Goal: Task Accomplishment & Management: Use online tool/utility

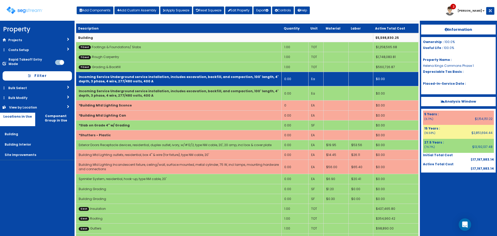
click at [292, 81] on td "0.00" at bounding box center [295, 79] width 27 height 14
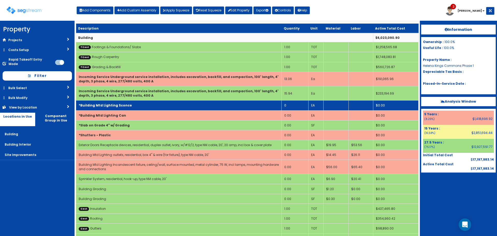
click at [293, 105] on td "0" at bounding box center [295, 105] width 27 height 10
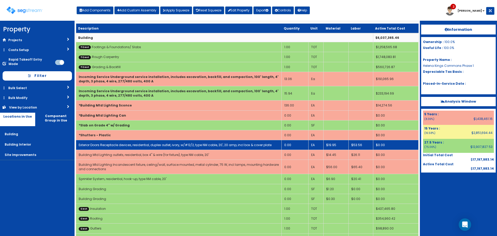
click at [294, 145] on td "0.00" at bounding box center [295, 145] width 27 height 10
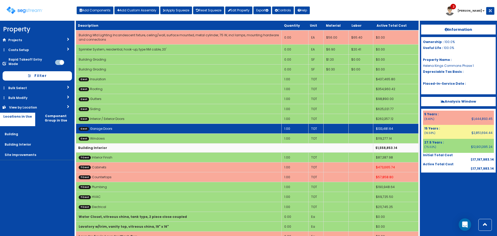
scroll to position [233, 0]
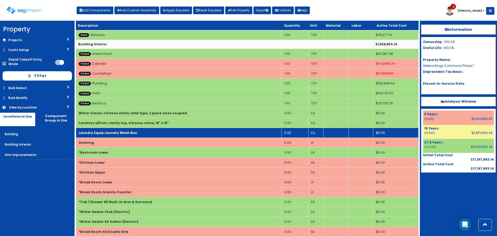
drag, startPoint x: 290, startPoint y: 112, endPoint x: 346, endPoint y: 131, distance: 59.1
click at [290, 112] on td "0.00" at bounding box center [295, 113] width 27 height 10
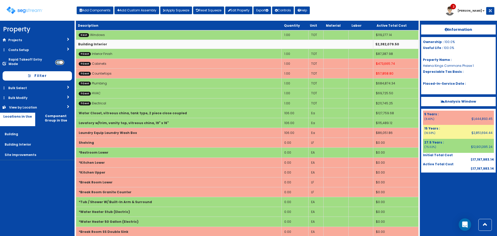
click at [58, 60] on input "checkbox" at bounding box center [59, 62] width 9 height 5
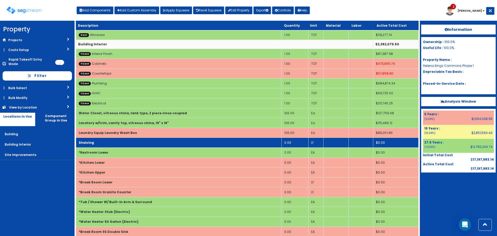
click at [117, 147] on td "Shelving" at bounding box center [179, 143] width 206 height 10
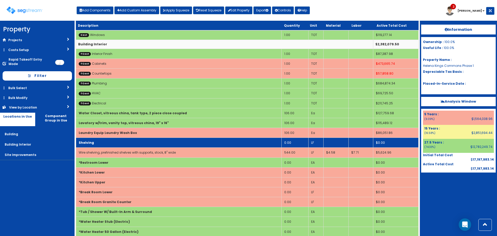
click at [118, 145] on td "Shelving" at bounding box center [179, 143] width 206 height 10
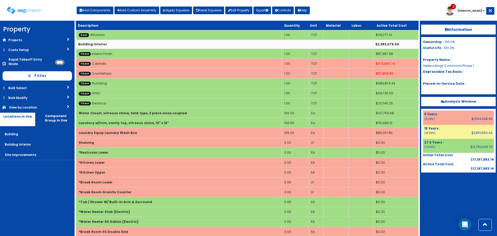
click at [59, 60] on input "checkbox" at bounding box center [59, 62] width 9 height 5
checkbox input "true"
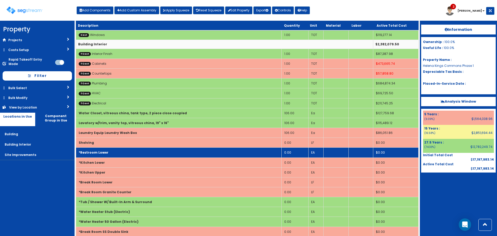
click at [295, 150] on td "0.00" at bounding box center [295, 153] width 27 height 10
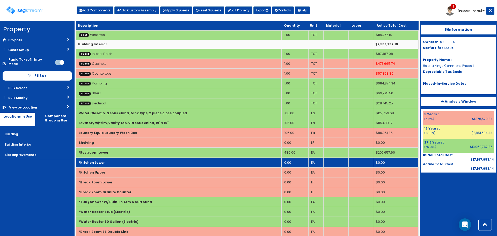
click at [295, 162] on td "0.00" at bounding box center [295, 162] width 27 height 10
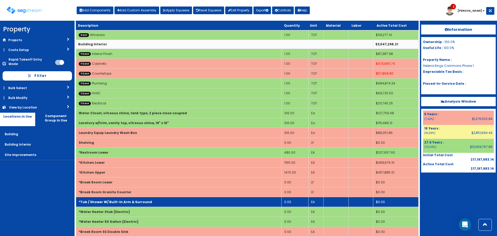
click at [289, 200] on td "0.00" at bounding box center [295, 202] width 27 height 10
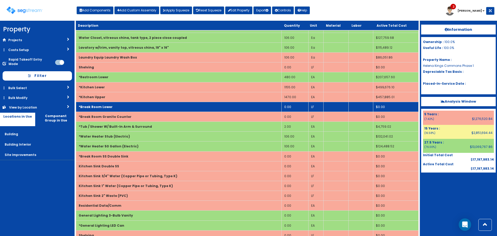
scroll to position [311, 0]
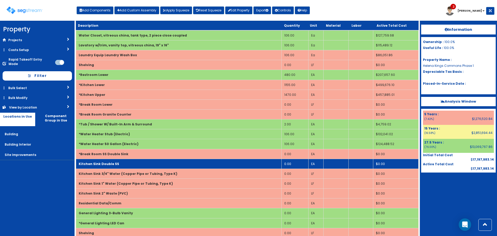
click at [301, 162] on td "0.00" at bounding box center [295, 164] width 27 height 10
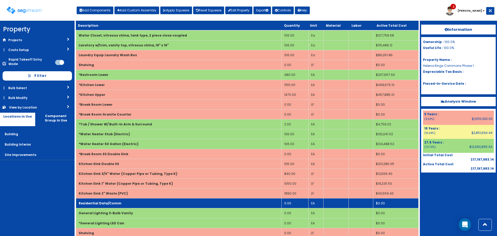
click at [295, 202] on td "0.00" at bounding box center [295, 203] width 27 height 10
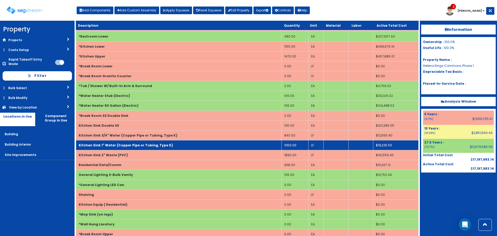
scroll to position [414, 0]
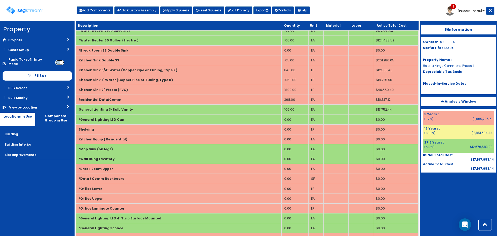
click at [61, 60] on input "checkbox" at bounding box center [59, 62] width 9 height 5
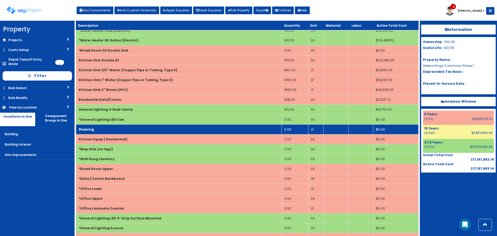
click at [108, 128] on td "Shelving" at bounding box center [179, 129] width 206 height 10
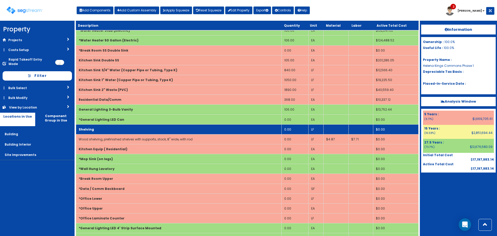
click at [108, 128] on td "Shelving" at bounding box center [179, 129] width 206 height 10
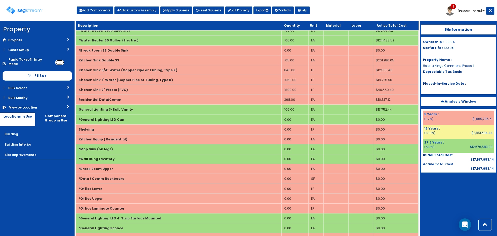
click at [59, 60] on input "checkbox" at bounding box center [59, 62] width 9 height 5
click at [57, 60] on input "checkbox" at bounding box center [59, 62] width 9 height 5
checkbox input "false"
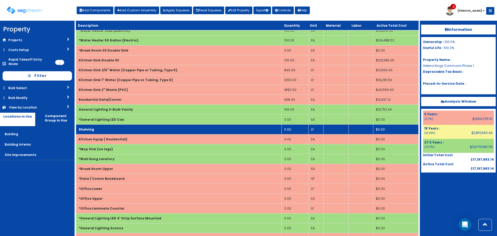
click at [102, 129] on td "Shelving" at bounding box center [179, 129] width 206 height 10
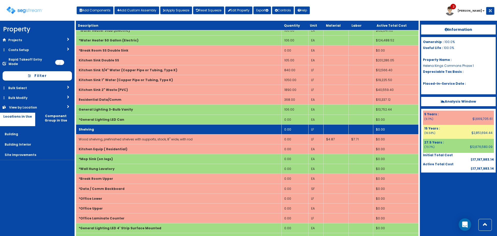
click at [296, 131] on td "0.00" at bounding box center [295, 129] width 27 height 10
click at [235, 133] on td "Shelving" at bounding box center [179, 129] width 206 height 10
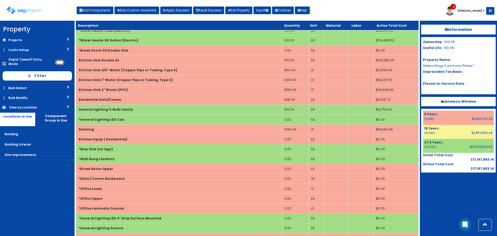
click at [61, 60] on input "checkbox" at bounding box center [59, 62] width 9 height 5
checkbox input "true"
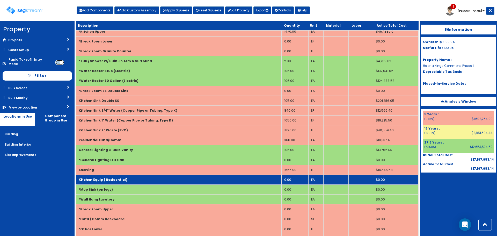
scroll to position [337, 0]
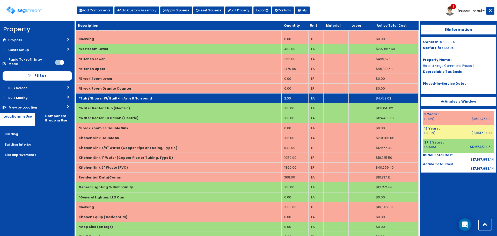
click at [294, 98] on td "2.00" at bounding box center [295, 99] width 27 height 10
click at [291, 98] on td "104.00" at bounding box center [295, 99] width 27 height 10
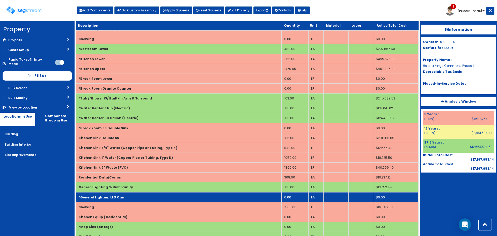
click at [295, 198] on td "0.00" at bounding box center [295, 197] width 27 height 10
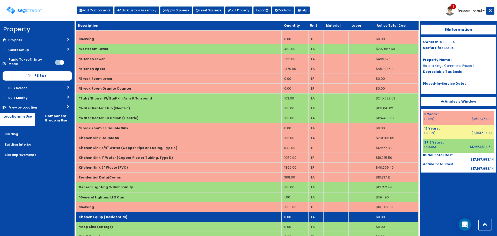
click at [289, 217] on td "0.00" at bounding box center [295, 217] width 27 height 10
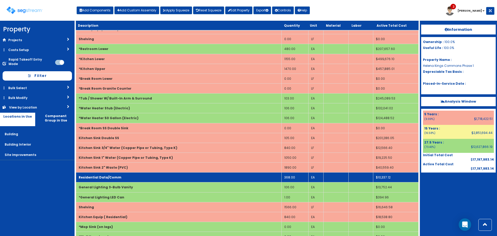
click at [228, 178] on td "Residential Data/Comm" at bounding box center [179, 178] width 206 height 10
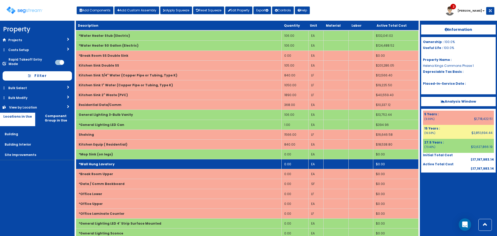
scroll to position [440, 0]
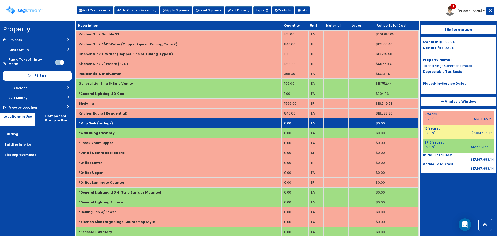
click at [287, 122] on td "0.00" at bounding box center [295, 123] width 27 height 10
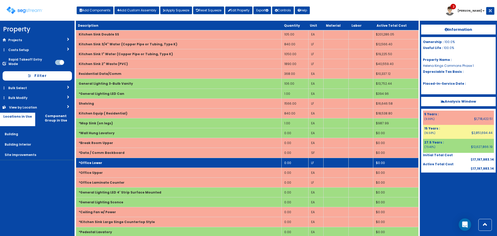
click at [292, 162] on td "0.00" at bounding box center [295, 163] width 27 height 10
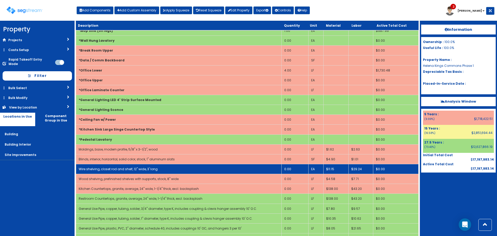
scroll to position [544, 0]
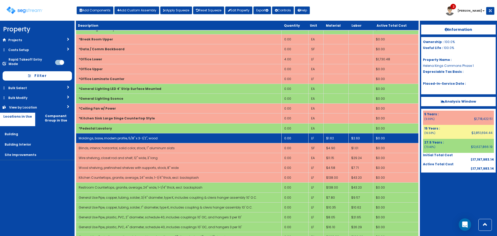
click at [292, 138] on td "0.00" at bounding box center [295, 138] width 27 height 10
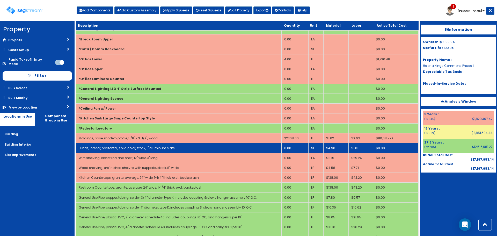
click at [291, 148] on td "0.00" at bounding box center [295, 148] width 27 height 10
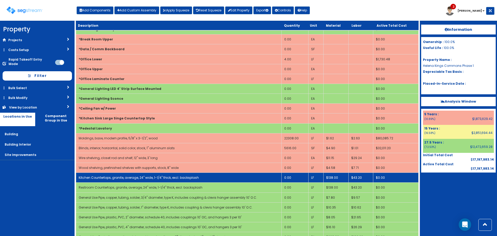
click at [296, 177] on td "0.00" at bounding box center [295, 178] width 27 height 10
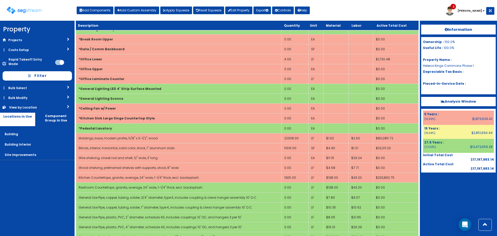
click at [356, 12] on div "Toggle navigation Add Components Add Custom Assembly Apply Squeeze Reset Squeez…" at bounding box center [249, 12] width 492 height 17
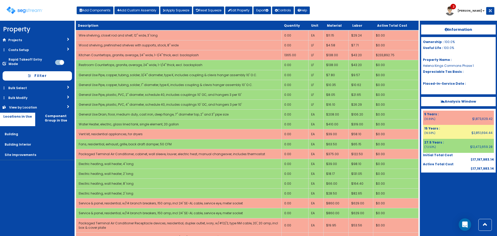
scroll to position [666, 0]
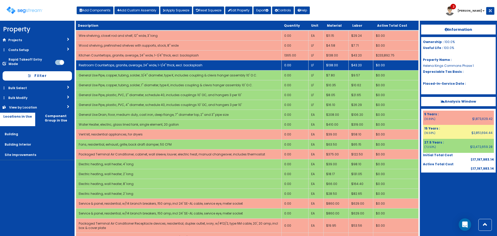
click at [300, 64] on td "0.00" at bounding box center [295, 65] width 27 height 10
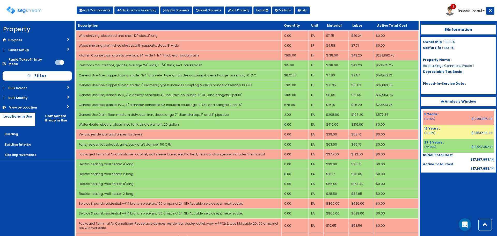
click at [339, 8] on div "Toggle navigation Add Components Add Custom Assembly Apply Squeeze Reset Squeez…" at bounding box center [249, 12] width 492 height 17
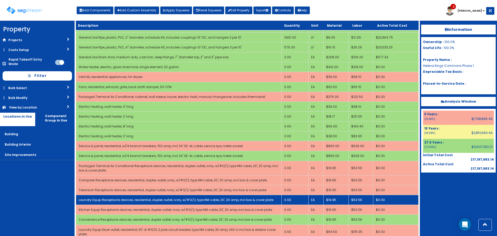
scroll to position [720, 0]
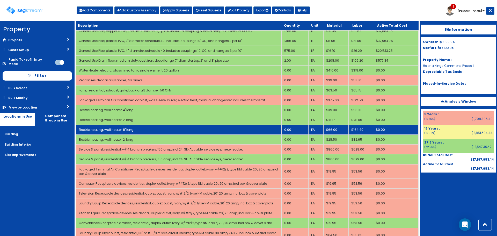
drag, startPoint x: 316, startPoint y: 135, endPoint x: 319, endPoint y: 126, distance: 9.1
click at [316, 135] on td "EA" at bounding box center [315, 140] width 15 height 10
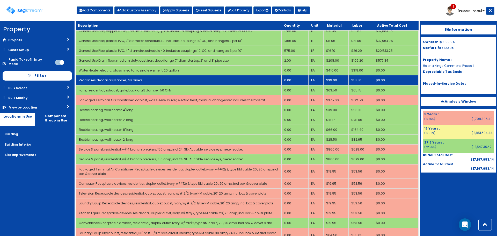
click at [295, 80] on td "0.00" at bounding box center [295, 80] width 27 height 10
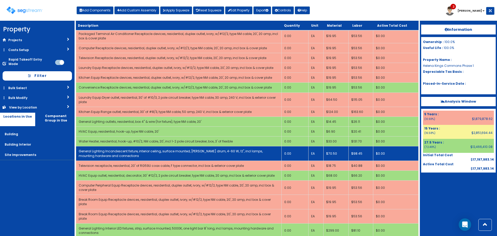
scroll to position [772, 0]
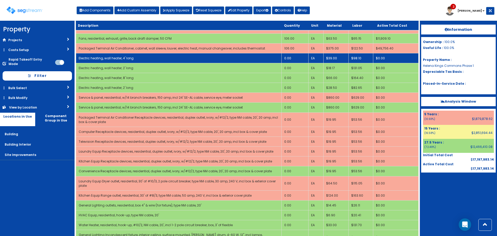
click at [292, 59] on td "0.00" at bounding box center [295, 58] width 27 height 10
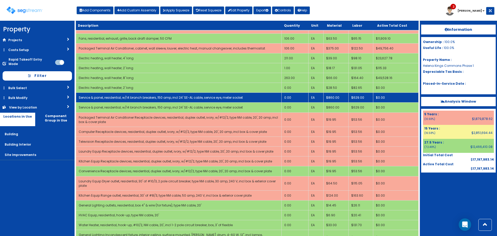
drag, startPoint x: 294, startPoint y: 97, endPoint x: 300, endPoint y: 101, distance: 7.6
click at [294, 97] on td "0.00" at bounding box center [295, 98] width 27 height 10
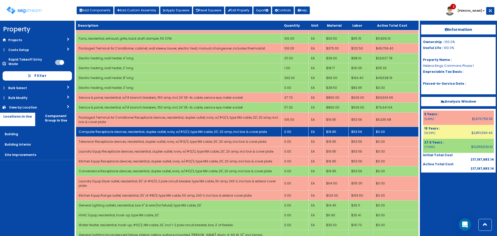
click at [295, 132] on td "0.00" at bounding box center [295, 132] width 27 height 10
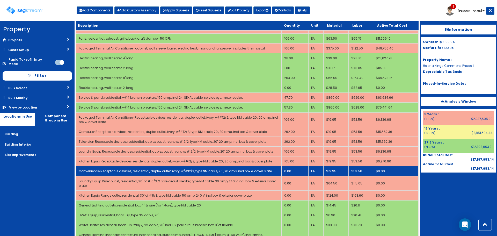
click at [294, 171] on td "0.00" at bounding box center [295, 171] width 27 height 10
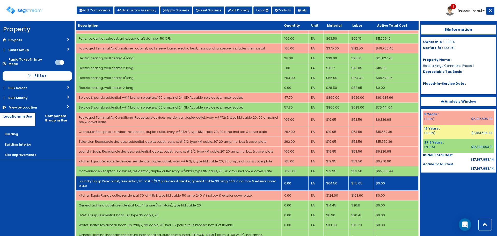
click at [300, 181] on td "0.00" at bounding box center [295, 183] width 27 height 14
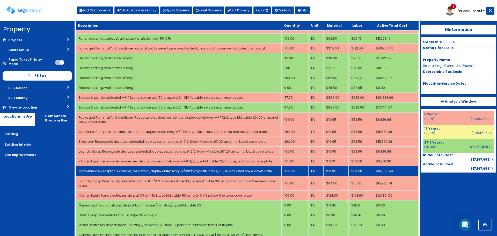
scroll to position [824, 0]
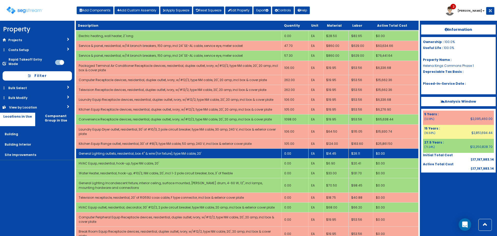
click at [290, 154] on td "0.00" at bounding box center [295, 154] width 27 height 10
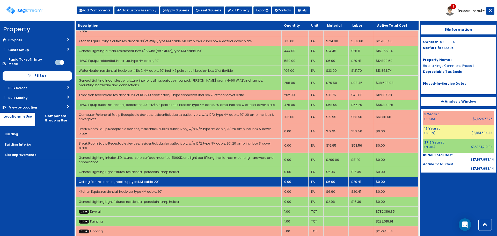
scroll to position [928, 0]
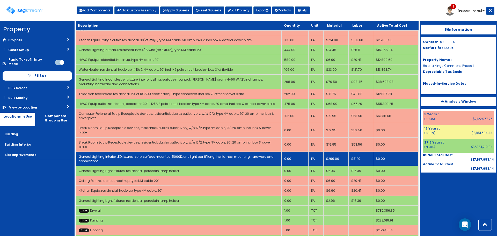
click at [299, 152] on td "0.00" at bounding box center [295, 159] width 27 height 14
click at [299, 152] on td "107.00" at bounding box center [295, 159] width 27 height 14
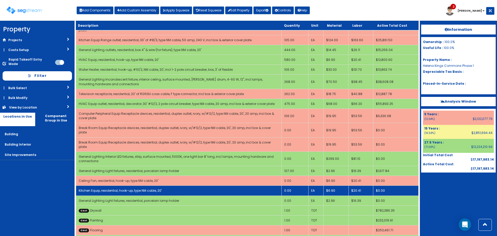
click at [293, 186] on td "0.00" at bounding box center [295, 191] width 27 height 10
click at [293, 186] on td "150.00" at bounding box center [295, 191] width 27 height 10
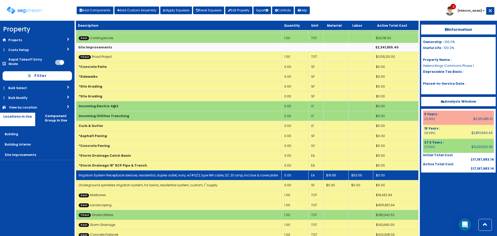
scroll to position [978, 0]
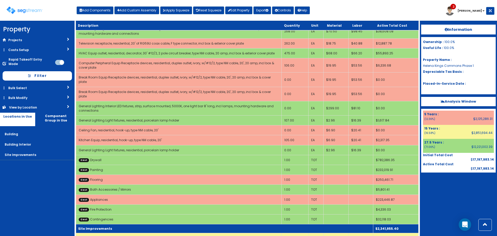
click at [240, 224] on td "Site Improvements" at bounding box center [224, 228] width 297 height 9
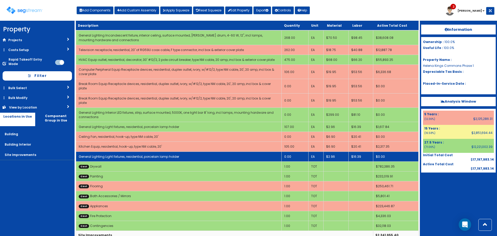
scroll to position [894, 0]
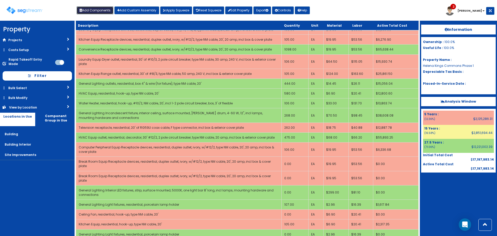
drag, startPoint x: 99, startPoint y: 10, endPoint x: 107, endPoint y: 31, distance: 21.8
click at [99, 10] on button "Add Components" at bounding box center [95, 10] width 37 height 8
select select "275Y"
select select "default"
select select "6"
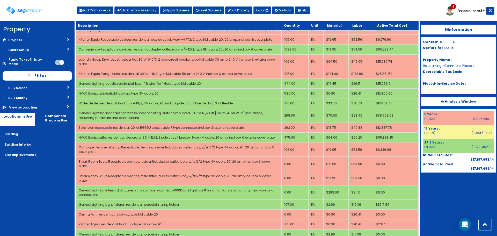
select select
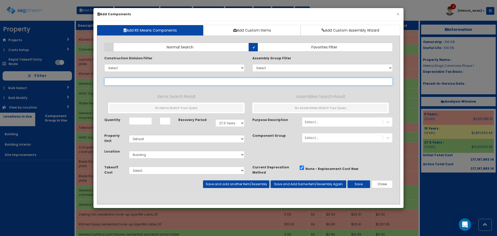
select select
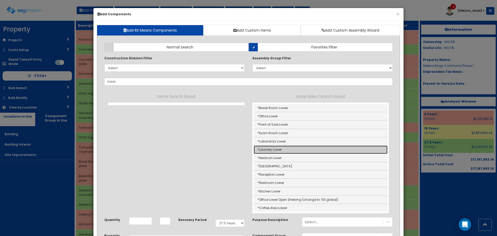
click at [278, 150] on link "*Laundry Lower" at bounding box center [321, 150] width 134 height 8
type input "*Laundry Lower"
type input "EA"
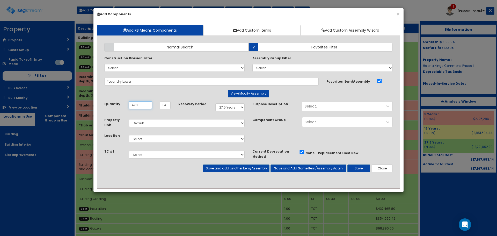
type input "420"
select select "5Y"
select select "7"
select select "5279561"
click at [265, 171] on button "Save and add another Item/Assembly" at bounding box center [236, 168] width 66 height 8
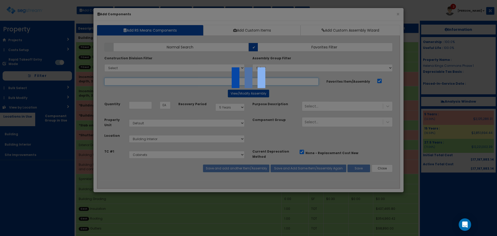
select select "5279561"
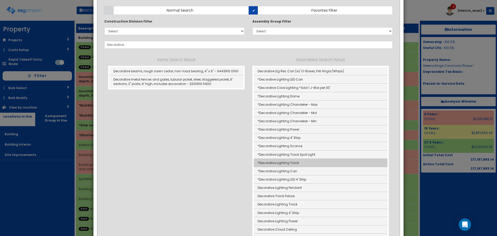
scroll to position [78, 0]
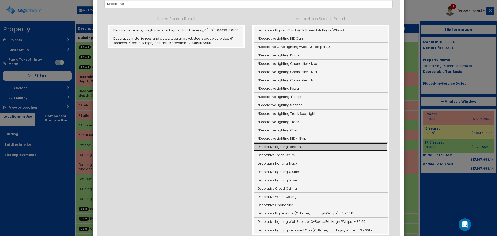
click at [310, 147] on link "Decorative Lighting Pendant" at bounding box center [321, 147] width 134 height 8
type input "Decorative Lighting Pendant"
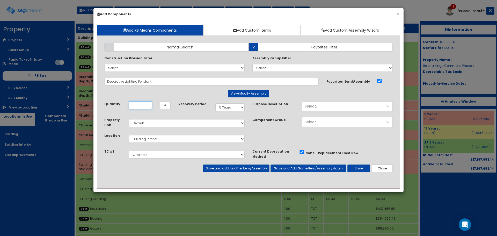
scroll to position [0, 0]
type input "105"
select select "5279565"
click at [260, 171] on button "Save and add another Item/Assembly" at bounding box center [236, 168] width 66 height 8
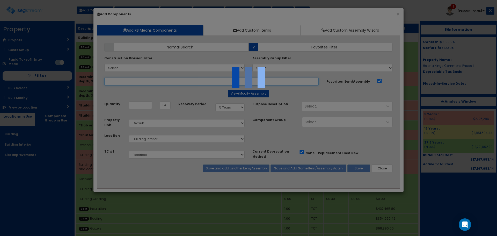
select select "5279565"
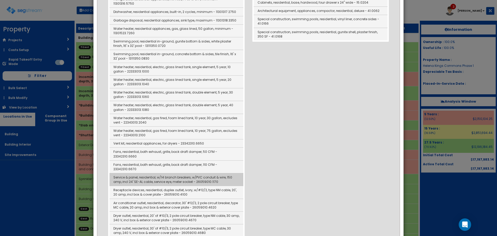
scroll to position [233, 0]
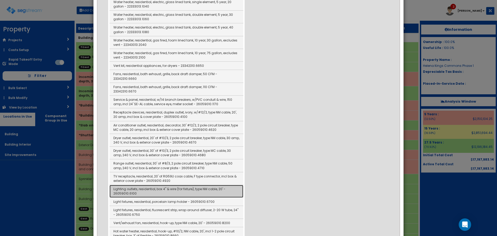
click at [221, 185] on link "Lighting outlets, residential, box 4" & wire (for fixture), type NM cable, 20' …" at bounding box center [177, 191] width 134 height 13
type input "Lighting outlets, residential, box 4" & wire (for fixture), type NM cable, 20' …"
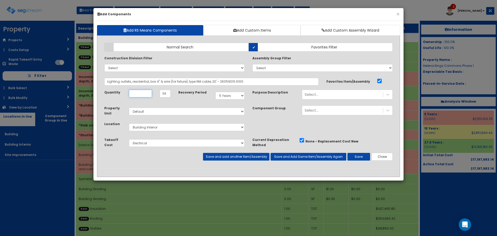
scroll to position [0, 0]
type input "105"
click at [355, 157] on button "Save" at bounding box center [359, 157] width 23 height 8
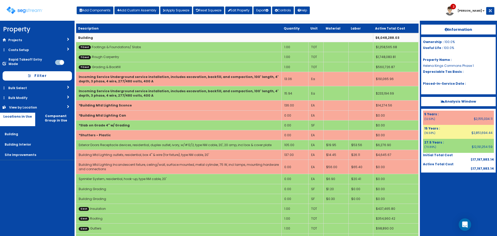
click at [365, 12] on div "Toggle navigation Add Components Add Custom Assembly Apply Squeeze Reset Squeez…" at bounding box center [249, 12] width 492 height 17
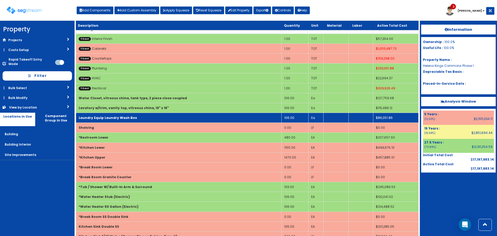
click at [269, 118] on td "Laundry Equip Laundry Wash Box" at bounding box center [179, 118] width 206 height 10
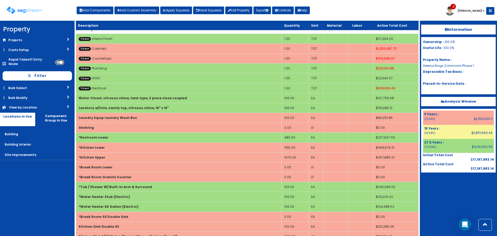
click at [58, 60] on input "checkbox" at bounding box center [59, 62] width 9 height 5
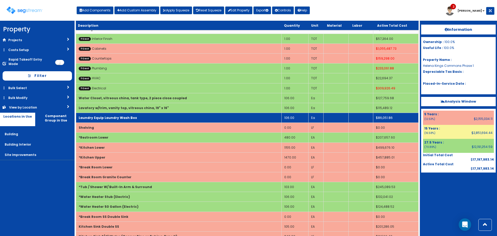
click at [118, 119] on b "Laundry Equip Laundry Wash Box" at bounding box center [108, 118] width 58 height 4
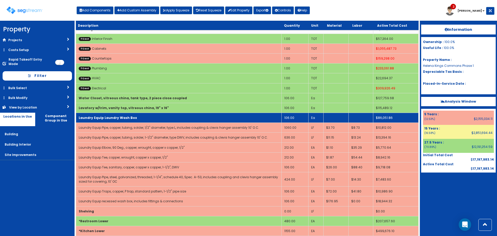
click at [137, 118] on td "Laundry Equip Laundry Wash Box" at bounding box center [179, 118] width 206 height 10
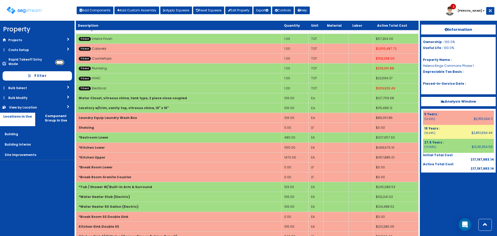
click at [61, 60] on input "checkbox" at bounding box center [59, 62] width 9 height 5
checkbox input "true"
click at [358, 10] on div "Toggle navigation Add Components Add Custom Assembly Apply Squeeze Reset Squeez…" at bounding box center [249, 12] width 492 height 17
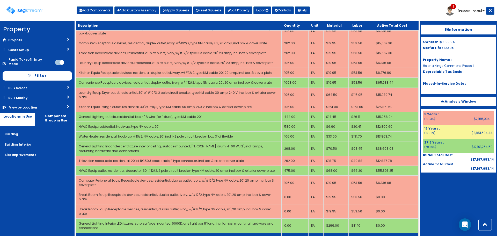
scroll to position [947, 0]
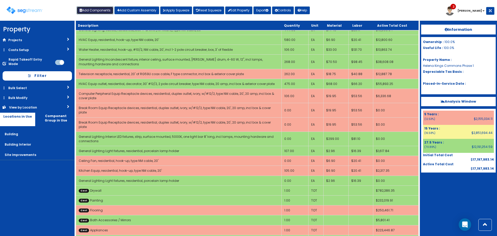
click at [100, 13] on button "Add Components" at bounding box center [95, 10] width 37 height 8
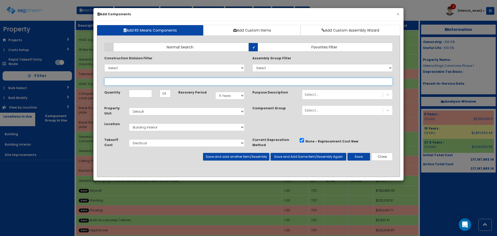
select select
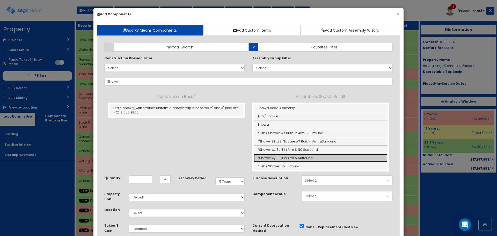
click at [301, 158] on link "*Shower w/ Built in Arm & Surround" at bounding box center [321, 158] width 134 height 8
type input "*Shower w/ Built in Arm & Surround"
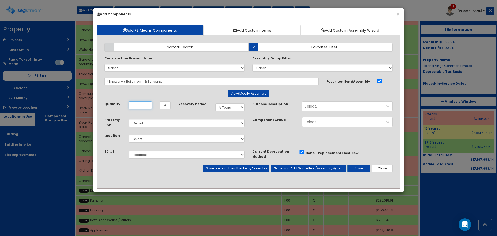
scroll to position [0, 0]
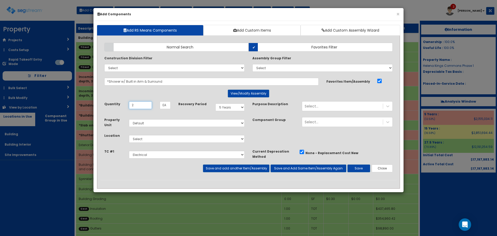
type input "2"
select select "275Y"
select select "7"
select select "5279563"
click at [362, 170] on button "Save" at bounding box center [359, 168] width 23 height 8
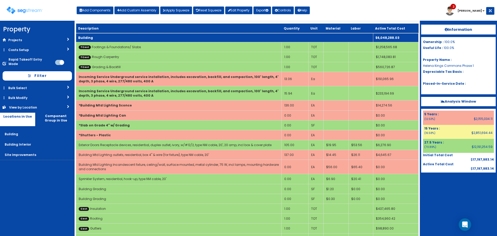
click at [132, 37] on td "Building" at bounding box center [224, 37] width 297 height 9
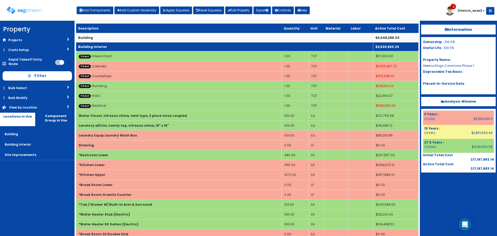
click at [148, 48] on td "Building Interior" at bounding box center [224, 46] width 297 height 9
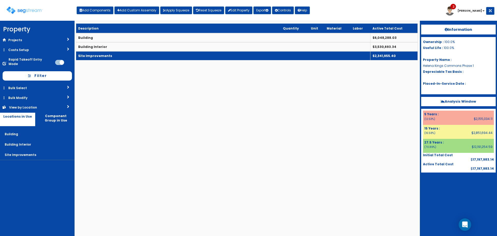
click at [147, 57] on td "Site Improvements" at bounding box center [223, 55] width 295 height 9
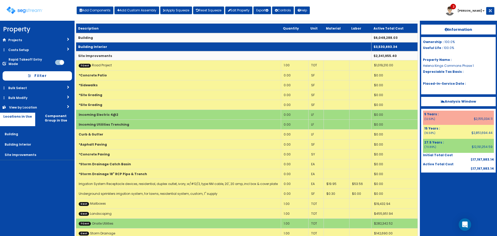
click at [206, 51] on td "Building Interior" at bounding box center [224, 46] width 296 height 9
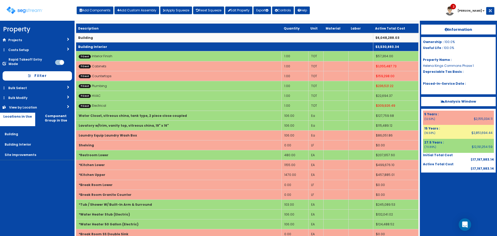
click at [206, 49] on td "Building Interior" at bounding box center [224, 46] width 297 height 9
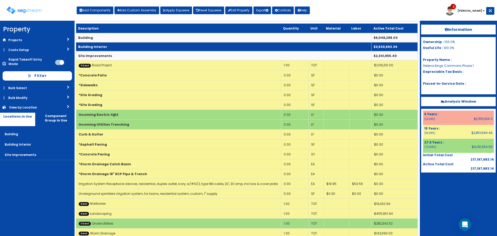
click at [206, 49] on td "Building Interior" at bounding box center [224, 46] width 296 height 9
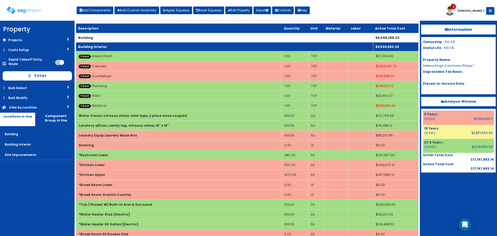
click at [206, 49] on td "Building Interior" at bounding box center [224, 46] width 297 height 9
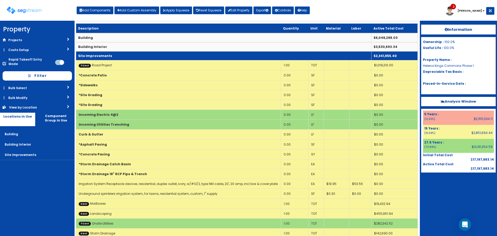
click at [184, 41] on td "Building" at bounding box center [224, 37] width 296 height 9
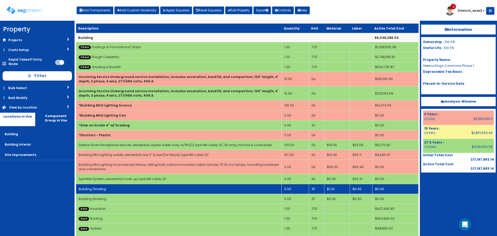
click at [292, 188] on td "0.00" at bounding box center [295, 189] width 27 height 10
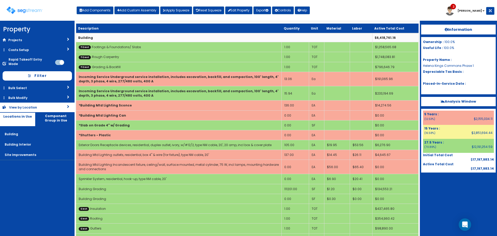
click at [57, 103] on link "View by Location" at bounding box center [37, 108] width 75 height 10
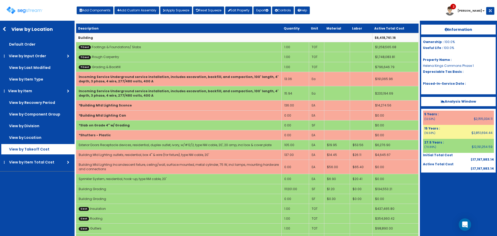
click at [51, 145] on label "View by Takeoff Cost" at bounding box center [37, 149] width 73 height 10
click at [0, 0] on input "View by Takeoff Cost" at bounding box center [0, 0] width 0 height 0
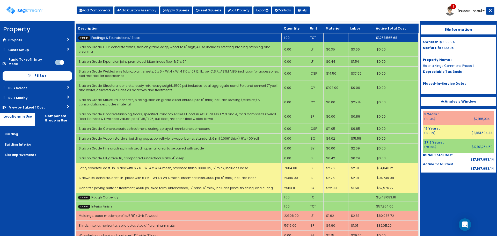
click at [152, 36] on td "TCost Footings & Foundations/ Slabs" at bounding box center [179, 37] width 206 height 9
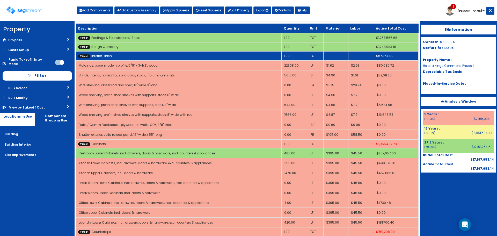
click at [152, 58] on td "TCost Interior Finish" at bounding box center [179, 55] width 206 height 9
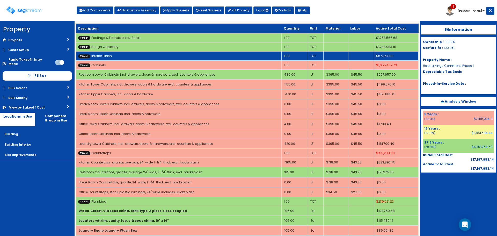
click at [153, 56] on td "TCost Interior Finish" at bounding box center [179, 55] width 206 height 9
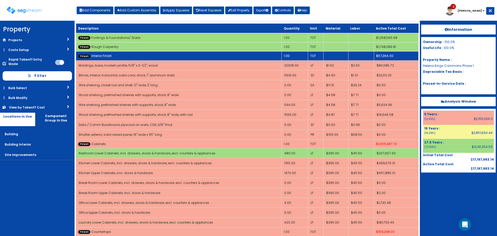
click at [153, 56] on td "TCost Interior Finish" at bounding box center [179, 55] width 206 height 9
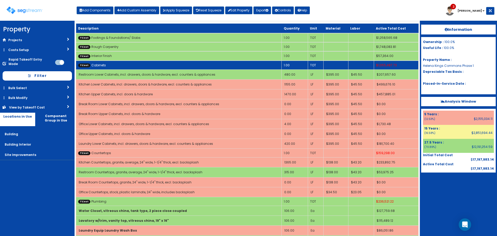
click at [151, 64] on td "TCost Cabinets" at bounding box center [179, 65] width 206 height 9
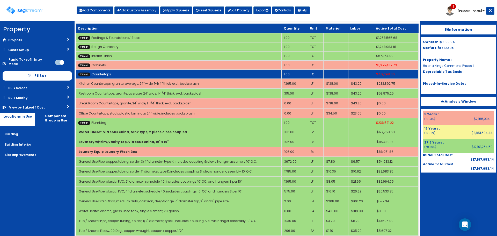
click at [153, 71] on td "TCost Countertops" at bounding box center [179, 74] width 206 height 9
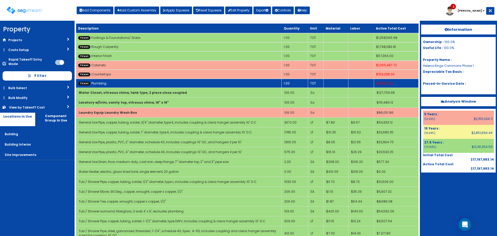
click at [154, 81] on td "TCost Plumbing" at bounding box center [179, 83] width 206 height 9
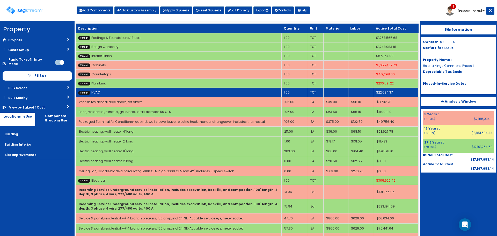
click at [152, 91] on td "TCost HVAC" at bounding box center [179, 92] width 206 height 9
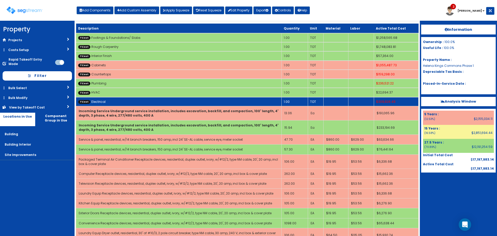
click at [152, 100] on td "TCost Electrical" at bounding box center [179, 101] width 206 height 9
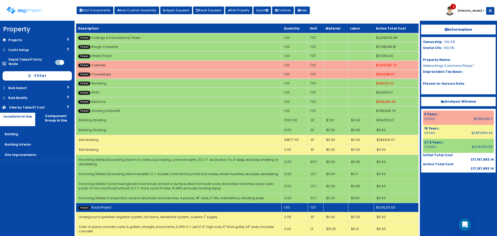
click at [243, 206] on td "TCost Road Project" at bounding box center [179, 207] width 206 height 9
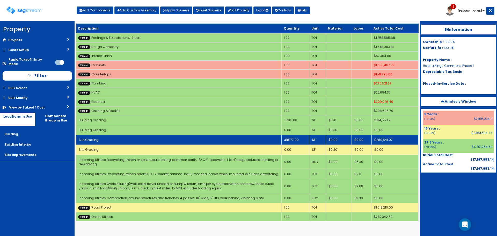
click at [292, 139] on td "318177.00" at bounding box center [296, 140] width 28 height 10
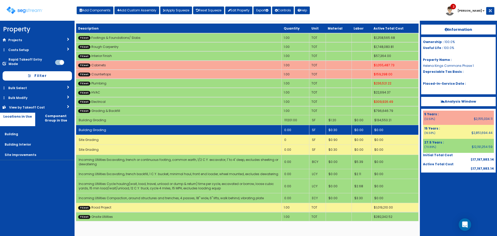
click at [202, 131] on td "Building Grading" at bounding box center [179, 130] width 206 height 10
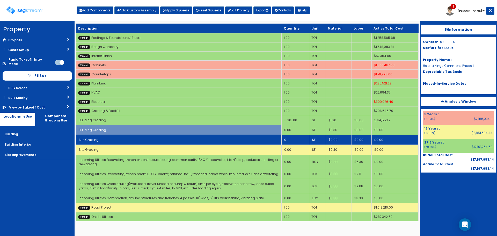
click at [203, 140] on td "Site Grading" at bounding box center [179, 140] width 206 height 10
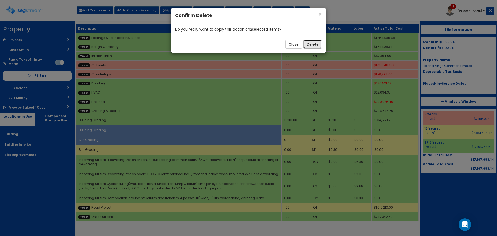
click at [314, 45] on button "Delete" at bounding box center [313, 44] width 19 height 9
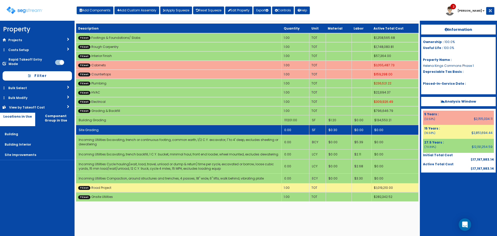
click at [293, 132] on td "0.00" at bounding box center [296, 130] width 28 height 10
click at [299, 131] on td "0" at bounding box center [296, 130] width 28 height 10
click at [268, 130] on td "Site Grading" at bounding box center [179, 130] width 206 height 10
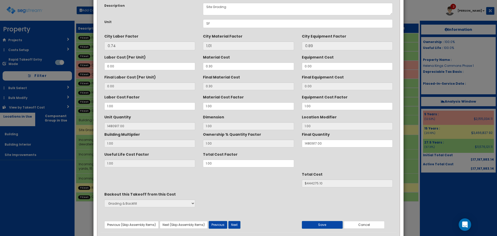
scroll to position [20, 0]
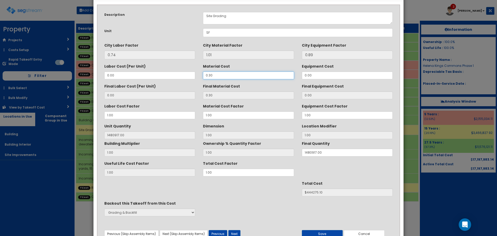
drag, startPoint x: 193, startPoint y: 75, endPoint x: 185, endPoint y: 75, distance: 8.0
click at [185, 75] on div "Labor Cost (Per Unit) 0.00 Material Cost 0.30 Equipment Cost 0.00" at bounding box center [248, 70] width 296 height 17
type input "."
type input "NaN"
type input "1480917"
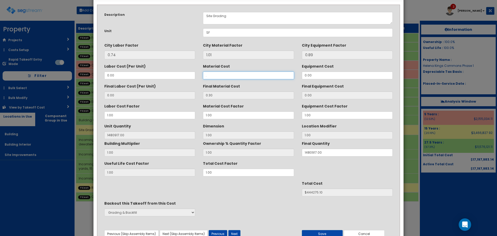
type input "$NaN"
type input ".9"
type input "0.91"
type input "$1347634.47"
type input ".90"
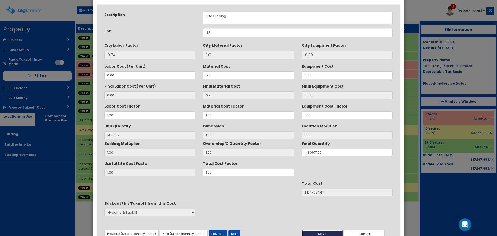
click at [319, 232] on button "Save" at bounding box center [322, 234] width 41 height 8
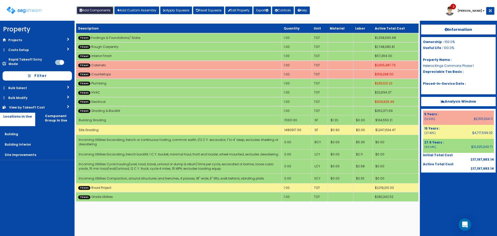
click at [98, 9] on button "Add Components" at bounding box center [95, 10] width 37 height 8
select select "5279563"
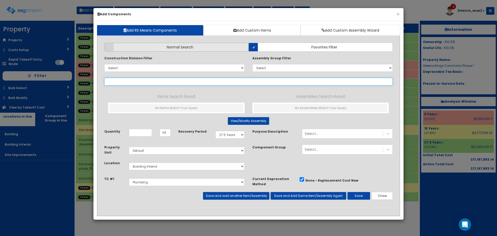
select select
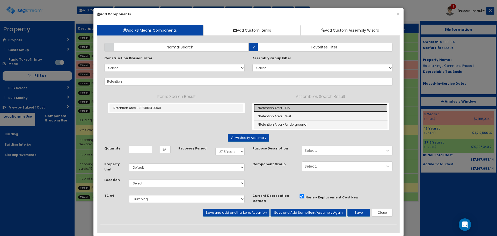
click at [307, 105] on link "*Retention Area - Dry" at bounding box center [321, 108] width 134 height 8
type input "*Retention Area - Dry"
type input "CY"
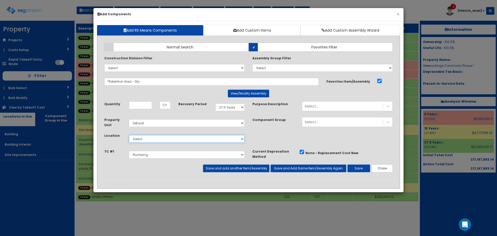
click at [167, 139] on select "Select Building Building Interior Site Improvements Add Additional Location" at bounding box center [187, 139] width 116 height 8
select select "27"
click at [129, 135] on select "Select Building Building Interior Site Improvements Add Additional Location" at bounding box center [187, 139] width 116 height 8
click at [209, 153] on select "Select Footings & Foundations/ Slabs Rough Carpentry Interior Finish Cabinets C…" at bounding box center [187, 155] width 116 height 8
select select "5279566"
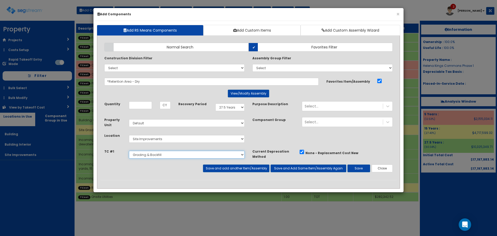
click at [129, 151] on select "Select Footings & Foundations/ Slabs Rough Carpentry Interior Finish Cabinets C…" at bounding box center [187, 155] width 116 height 8
click at [145, 103] on input "Quantity" at bounding box center [140, 105] width 23 height 8
drag, startPoint x: 148, startPoint y: 105, endPoint x: 96, endPoint y: 107, distance: 52.1
click at [96, 107] on div "Add RS Means Components Add Custom Items Add Custom Assembly Wizard Add Items A…" at bounding box center [249, 106] width 310 height 171
type input "3,916.67"
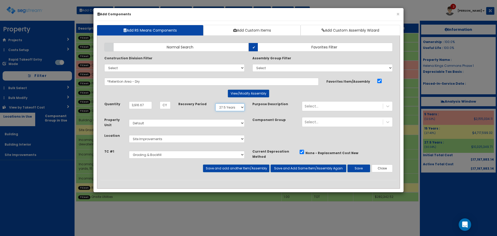
click at [237, 106] on select "Select 5 Years 7 Years 15 Years 27.5 Years" at bounding box center [230, 107] width 29 height 8
select select "15Y"
click at [216, 103] on select "Select 5 Years 7 Years 15 Years 27.5 Years" at bounding box center [230, 107] width 29 height 8
click at [360, 167] on button "Save" at bounding box center [359, 168] width 23 height 8
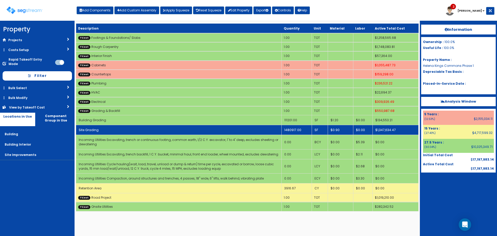
click at [234, 128] on td "Site Grading" at bounding box center [179, 130] width 206 height 10
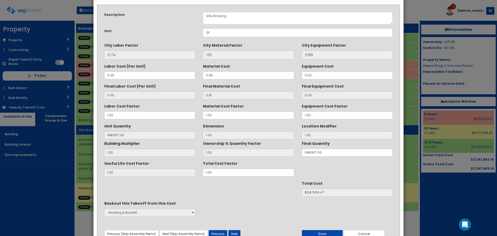
scroll to position [0, 0]
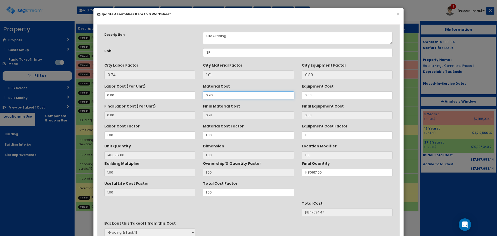
click at [182, 97] on div "Labor Cost (Per Unit) 0.00 Material Cost 0.90 Equipment Cost 0.00" at bounding box center [248, 90] width 296 height 17
type input "."
type input "NaN"
type input "1480917"
type input "$NaN"
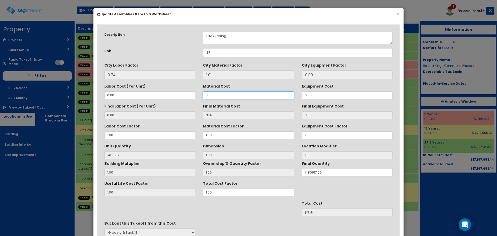
type input ".30"
type input "0.30"
type input "$444275.10"
type input ".30"
click at [295, 211] on div "Total Cost $444275.10" at bounding box center [248, 207] width 296 height 17
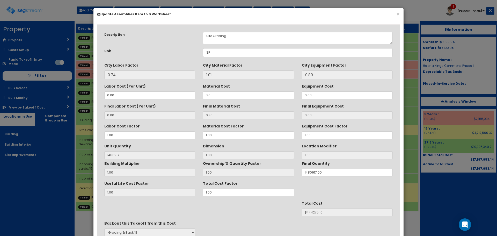
scroll to position [46, 0]
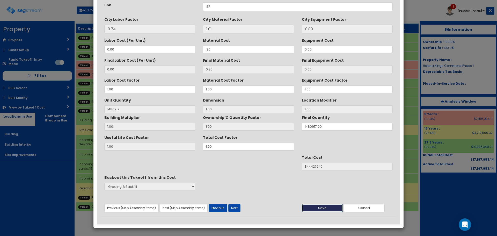
click at [312, 210] on button "Save" at bounding box center [322, 208] width 41 height 8
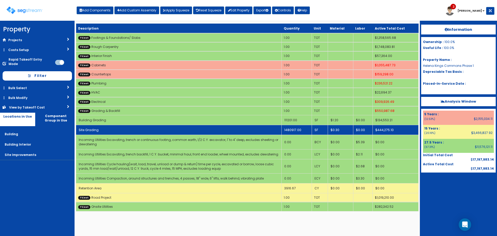
click at [259, 129] on td "Site Grading" at bounding box center [179, 130] width 206 height 10
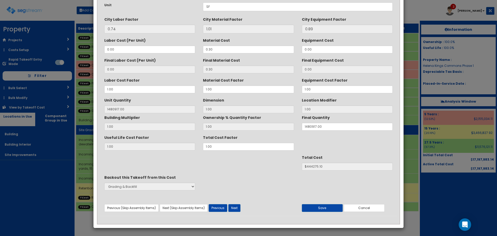
scroll to position [0, 0]
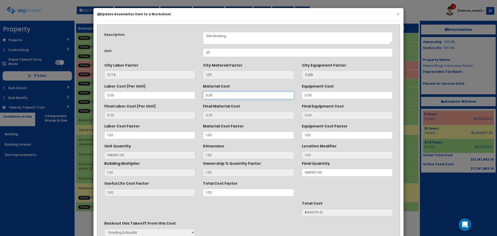
drag, startPoint x: 212, startPoint y: 96, endPoint x: 173, endPoint y: 95, distance: 38.3
click at [173, 95] on div "Labor Cost (Per Unit) 0.00 Material Cost 0.30 Equipment Cost 0.00" at bounding box center [248, 90] width 296 height 17
type input "."
type input "NaN"
type input "1480917"
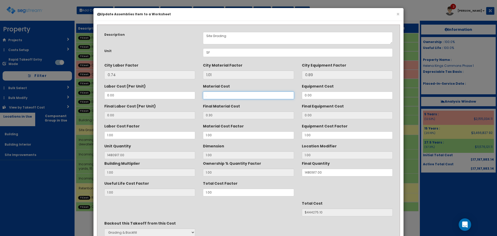
type input "$NaN"
type input ".90"
type input "0.91"
type input "$1347634.47"
type input ".90"
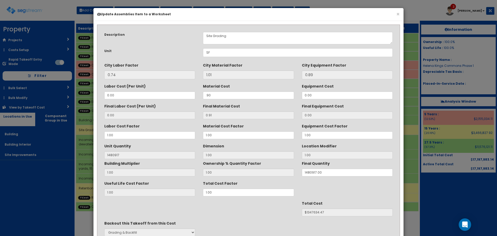
click at [243, 207] on div "Total Cost $1347634.47" at bounding box center [248, 207] width 296 height 17
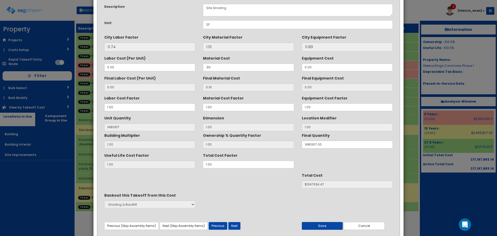
scroll to position [46, 0]
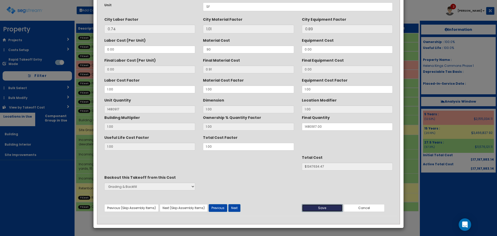
click at [314, 210] on button "Save" at bounding box center [322, 208] width 41 height 8
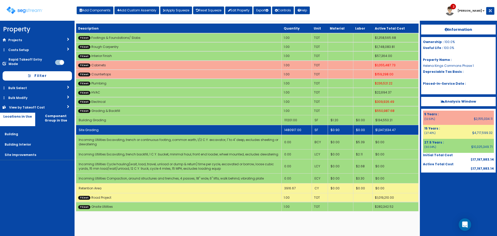
click at [249, 128] on td "Site Grading" at bounding box center [179, 130] width 206 height 10
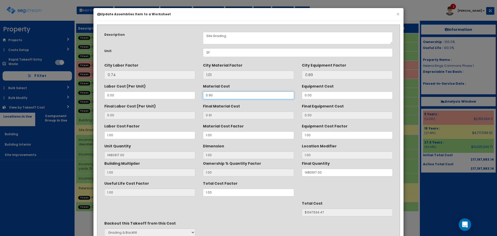
drag, startPoint x: 218, startPoint y: 94, endPoint x: 164, endPoint y: 93, distance: 53.9
click at [164, 93] on div "Labor Cost (Per Unit) 0.00 Material Cost 0.90 Equipment Cost 0.00" at bounding box center [248, 90] width 296 height 17
type input "."
type input "NaN"
type input "1480917"
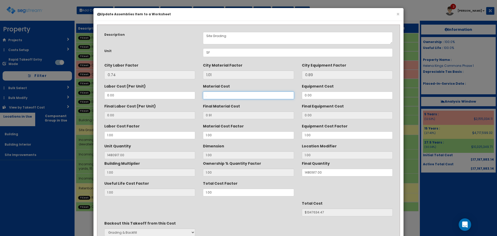
type input "$NaN"
type input ".30"
type input "0.30"
type input "$444275.10"
type input ".30"
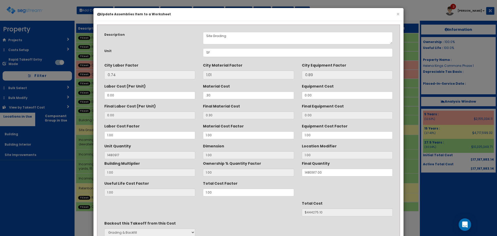
click at [279, 227] on div "Backout this Takeoff from this Cost None Footings & Foundations/ Slabs Rough Ca…" at bounding box center [248, 228] width 296 height 19
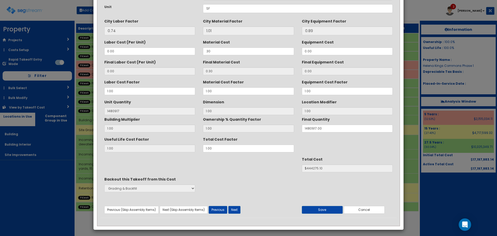
scroll to position [46, 0]
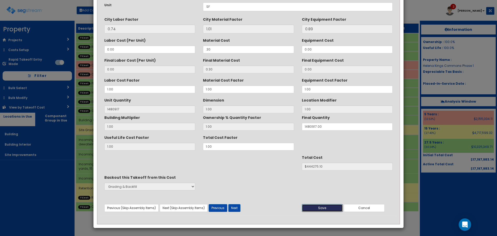
click at [315, 207] on button "Save" at bounding box center [322, 208] width 41 height 8
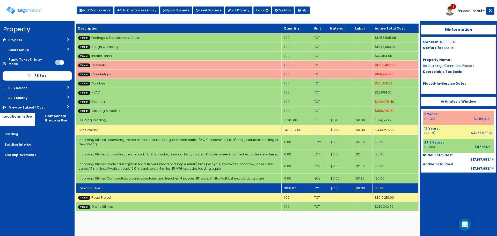
click at [270, 189] on td "Retention Area" at bounding box center [179, 188] width 206 height 10
click at [263, 188] on td "Retention Area" at bounding box center [179, 188] width 206 height 10
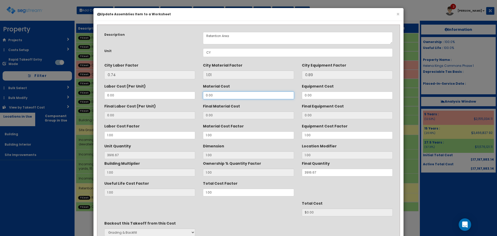
drag, startPoint x: 216, startPoint y: 95, endPoint x: 179, endPoint y: 95, distance: 36.8
click at [179, 95] on div "Labor Cost (Per Unit) 0.00 Material Cost 0.00 Equipment Cost 0.00" at bounding box center [248, 90] width 296 height 17
type input "1"
type input "1.01"
type input "$3955.84"
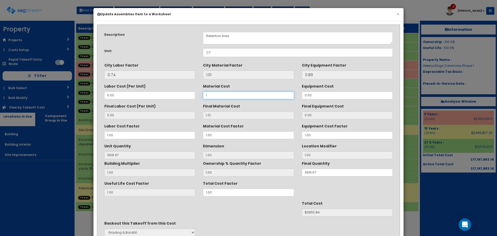
type input "13"
type input "13.13"
type input "$51425.88"
type input "13"
click at [250, 221] on div "Backout this Takeoff from this Cost None Footings & Foundations/ Slabs Rough Ca…" at bounding box center [248, 228] width 296 height 19
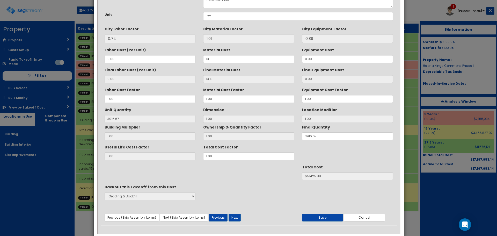
scroll to position [46, 0]
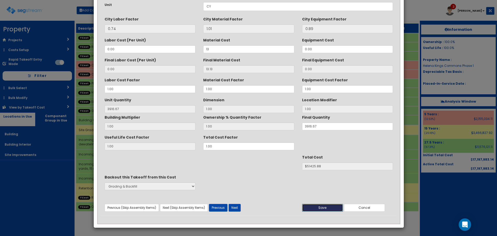
click at [302, 204] on button "Save" at bounding box center [322, 208] width 41 height 8
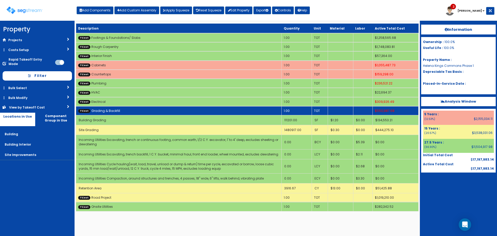
click at [180, 109] on td "TCost Grading & Backfill" at bounding box center [179, 110] width 206 height 9
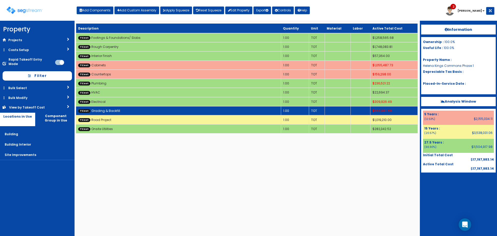
click at [180, 109] on td "TCost Grading & Backfill" at bounding box center [178, 110] width 205 height 9
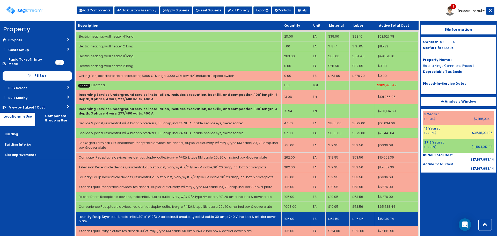
scroll to position [1399, 0]
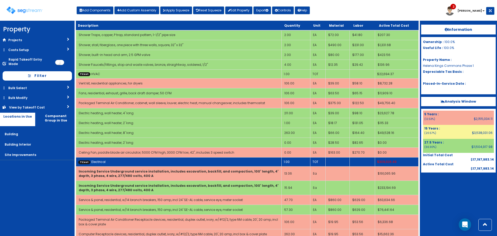
drag, startPoint x: 168, startPoint y: 161, endPoint x: 170, endPoint y: 158, distance: 3.9
click at [168, 160] on td "TCost Electrical" at bounding box center [179, 161] width 206 height 9
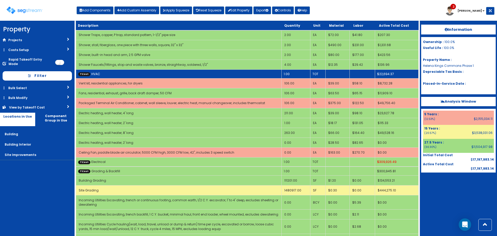
click at [177, 73] on td "TCost HVAC" at bounding box center [179, 73] width 206 height 9
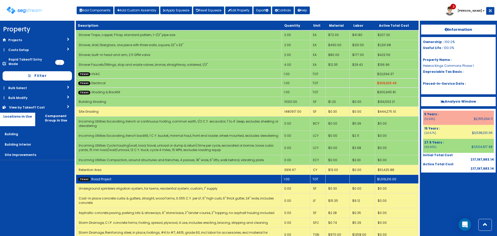
click at [174, 177] on td "TCost Road Project" at bounding box center [179, 179] width 206 height 9
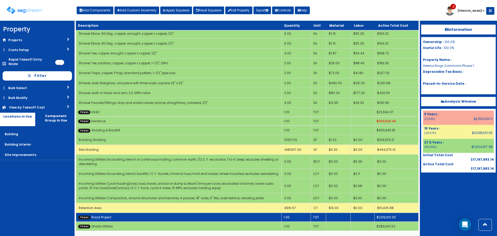
scroll to position [1361, 0]
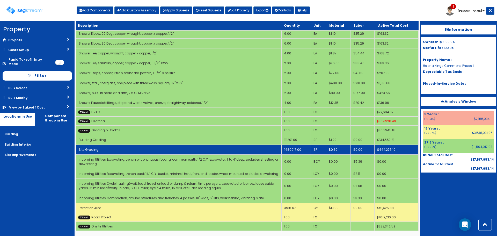
click at [229, 149] on td "Site Grading" at bounding box center [179, 150] width 206 height 10
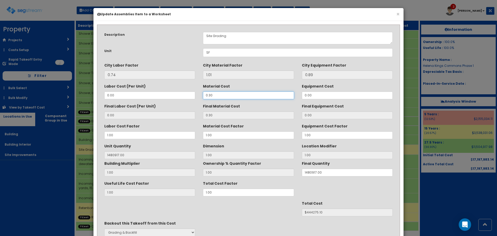
click at [170, 97] on div "Labor Cost (Per Unit) 0.00 Material Cost 0.30 Equipment Cost 0.00" at bounding box center [248, 90] width 296 height 17
type input "."
type input "NaN"
type input "1480917"
type input "$NaN"
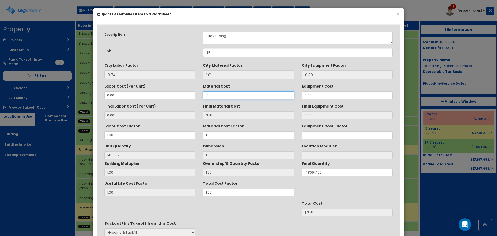
type input ".60"
type input "0.61"
type input "$903359.37"
type input ".60"
click at [271, 213] on div "Total Cost $903359.37" at bounding box center [248, 207] width 296 height 17
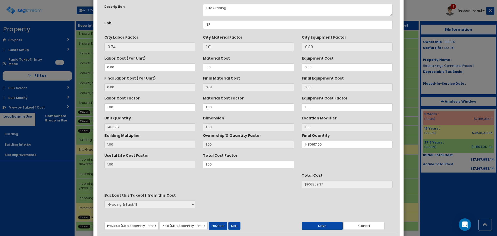
scroll to position [46, 0]
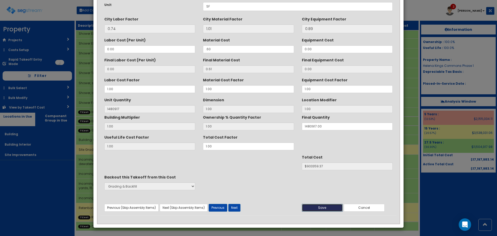
click at [319, 204] on button "Save" at bounding box center [322, 208] width 41 height 8
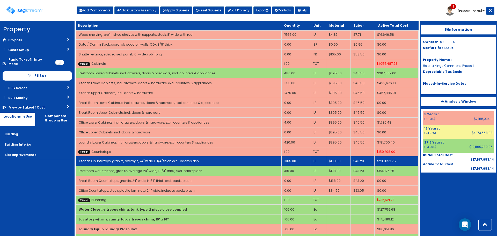
scroll to position [299, 0]
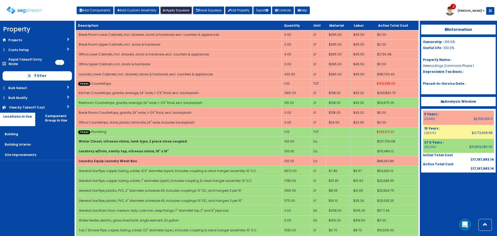
click at [175, 9] on button "Apply Squeeze" at bounding box center [176, 10] width 32 height 8
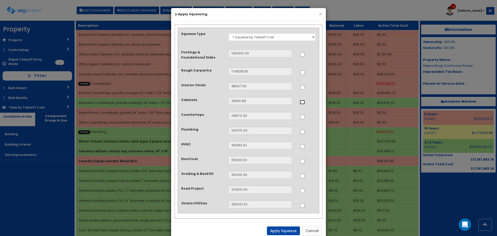
click at [304, 101] on input "..." at bounding box center [302, 102] width 5 height 4
checkbox input "true"
click at [303, 118] on input "..." at bounding box center [302, 117] width 5 height 4
checkbox input "true"
click at [303, 131] on input "..." at bounding box center [302, 132] width 5 height 4
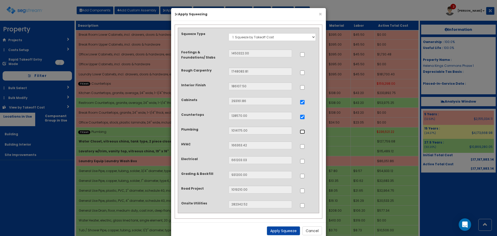
checkbox input "true"
click at [303, 147] on input "..." at bounding box center [302, 146] width 5 height 4
checkbox input "true"
click at [303, 160] on input "..." at bounding box center [302, 161] width 5 height 4
checkbox input "true"
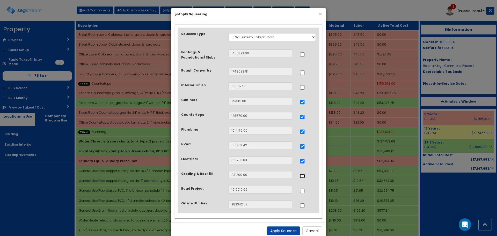
click at [303, 176] on input "..." at bounding box center [302, 176] width 5 height 4
checkbox input "true"
click at [295, 231] on button "Apply Squeeze" at bounding box center [283, 230] width 33 height 9
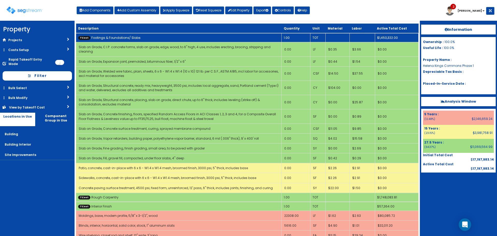
click at [237, 35] on td "TCost Footings & Foundations/ Slabs" at bounding box center [179, 37] width 206 height 9
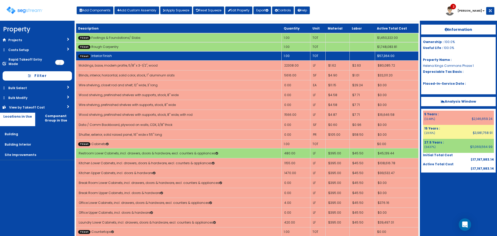
click at [231, 55] on td "TCost Interior Finish" at bounding box center [179, 55] width 206 height 9
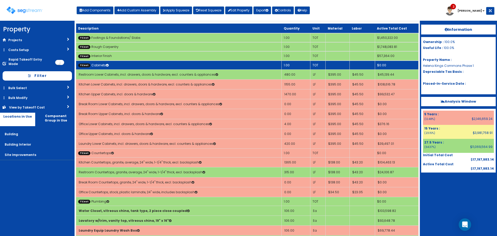
click at [231, 62] on td "TCost Cabinets" at bounding box center [179, 65] width 206 height 9
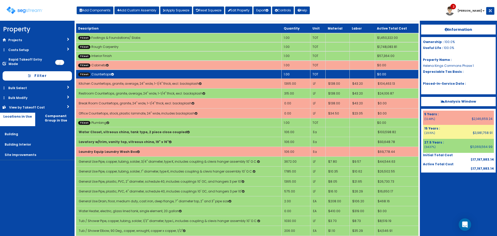
click at [231, 73] on td "TCost Countertops" at bounding box center [179, 74] width 206 height 9
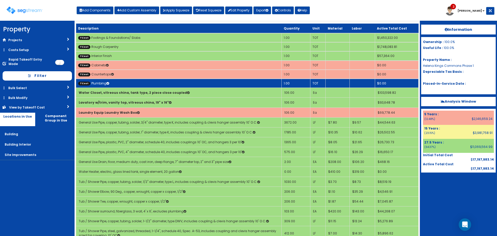
click at [229, 83] on td "TCost Plumbing" at bounding box center [179, 83] width 206 height 9
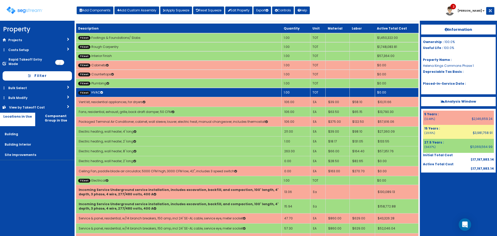
click at [228, 92] on td "TCost HVAC" at bounding box center [179, 92] width 206 height 9
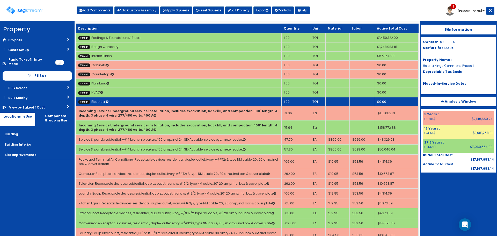
click at [228, 101] on td "TCost Electrical" at bounding box center [179, 101] width 206 height 9
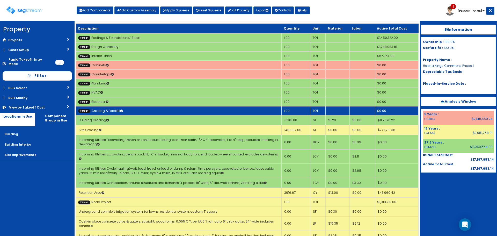
click at [227, 112] on td "TCost Grading & Backfill" at bounding box center [179, 110] width 206 height 9
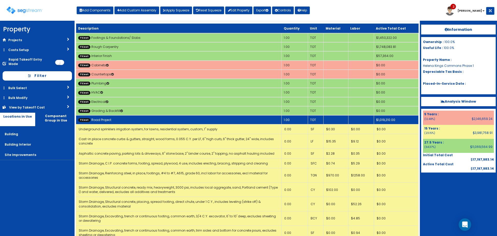
click at [225, 121] on td "TCost Road Project" at bounding box center [179, 119] width 206 height 9
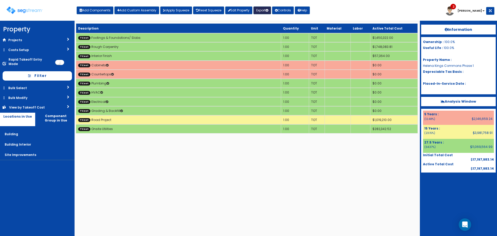
click at [267, 9] on button "Export" at bounding box center [263, 10] width 18 height 8
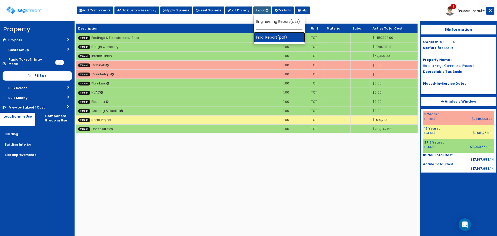
click at [274, 37] on link "Final Report(pdf)" at bounding box center [279, 37] width 51 height 10
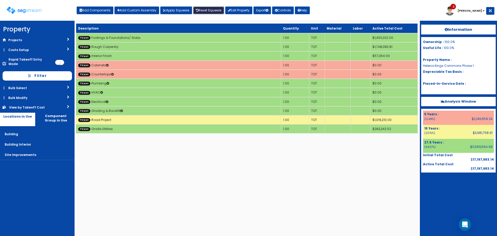
click at [207, 8] on link "Reset Squeeze" at bounding box center [208, 10] width 31 height 8
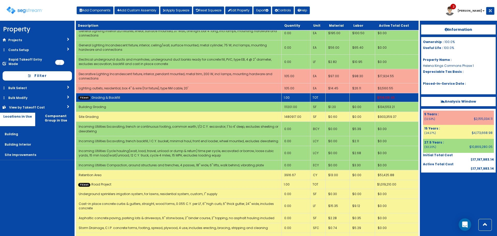
scroll to position [1994, 0]
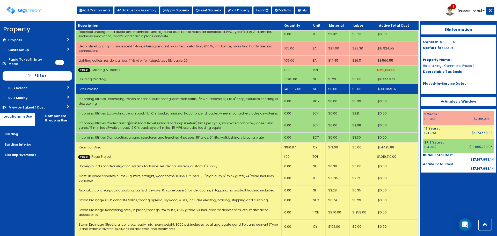
click at [294, 84] on td "1480917.00" at bounding box center [296, 89] width 29 height 10
click at [275, 84] on td "Site Grading" at bounding box center [179, 89] width 206 height 10
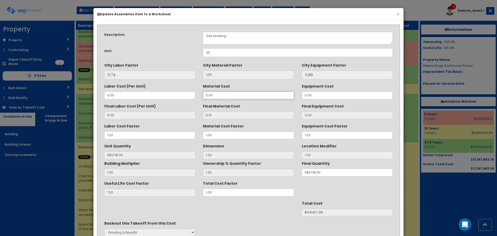
drag, startPoint x: 219, startPoint y: 95, endPoint x: 119, endPoint y: 89, distance: 100.2
click at [155, 91] on div "Labor Cost (Per Unit) 0.00 Material Cost 0.60 Equipment Cost 0.00" at bounding box center [248, 90] width 296 height 17
type input "."
type input "NaN"
type input "682718"
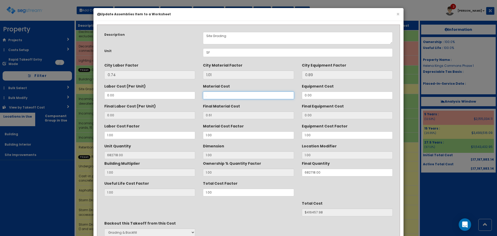
type input "$NaN"
type input ".90"
type input "0.91"
type input "$621273.38"
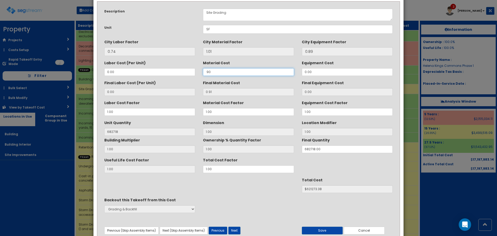
scroll to position [46, 0]
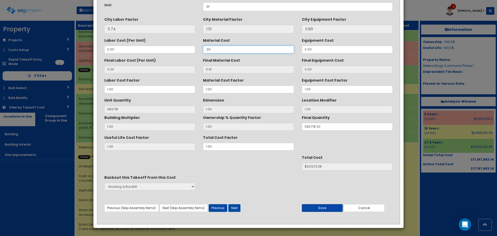
type input ".90"
click at [332, 206] on button "Save" at bounding box center [322, 208] width 41 height 8
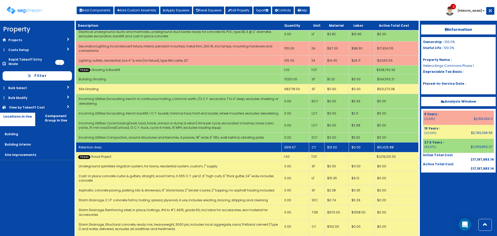
click at [265, 142] on td "Retention Area" at bounding box center [179, 147] width 206 height 10
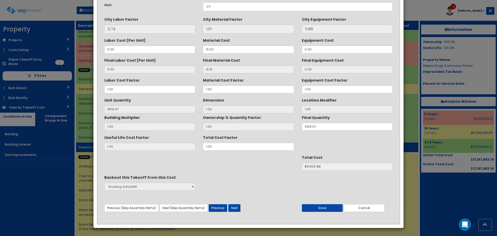
scroll to position [0, 0]
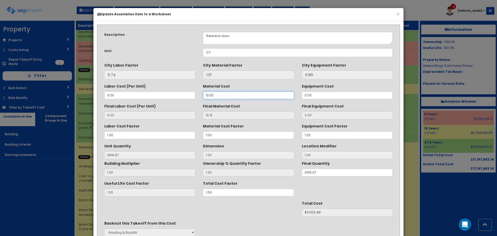
drag, startPoint x: 233, startPoint y: 99, endPoint x: 138, endPoint y: 99, distance: 95.8
click at [138, 99] on div "Description Retention Area Unit CY City Labor Factor 0.74 City Material Factor" at bounding box center [248, 145] width 296 height 234
type input "1"
type input "1.01"
type input "$3955.84"
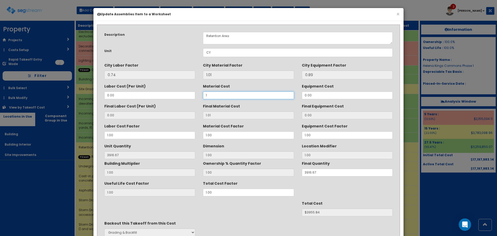
type input "13"
type input "13.13"
type input "$51425.88"
type input "13.50"
type input "13.63"
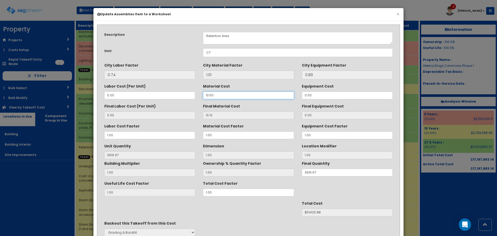
type input "$53384.21"
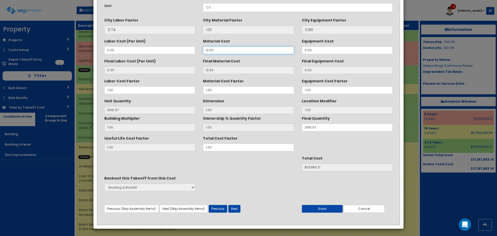
scroll to position [46, 0]
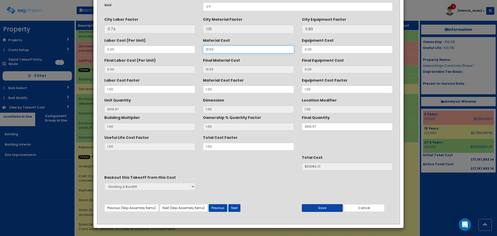
type input "13.50"
click at [328, 207] on button "Save" at bounding box center [322, 208] width 41 height 8
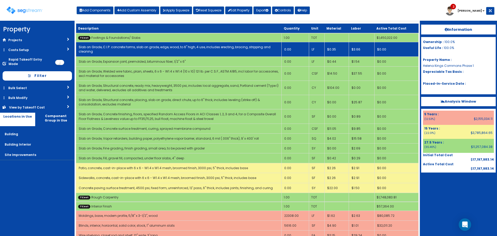
click at [161, 42] on td "Slab on Grade, C.I.P. concrete forms, slab on grade, edge, wood, to 6" high, 4 …" at bounding box center [179, 49] width 206 height 14
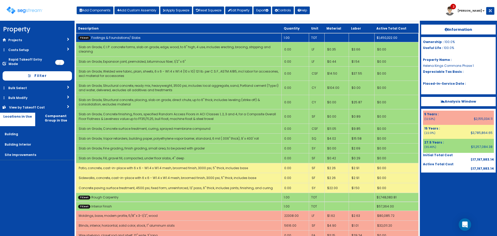
click at [164, 36] on td "TCost Footings & Foundations/ Slabs" at bounding box center [179, 37] width 206 height 9
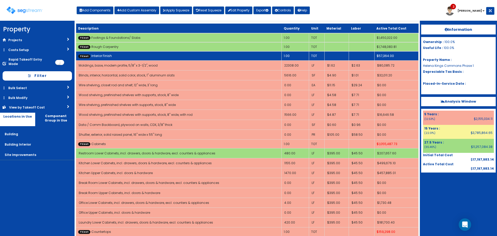
click at [164, 55] on td "TCost Interior Finish" at bounding box center [179, 55] width 206 height 9
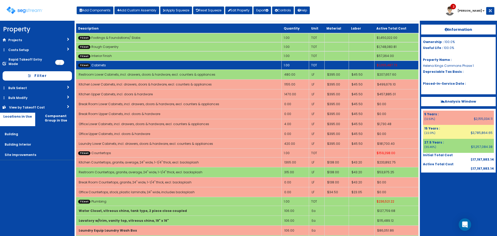
click at [165, 63] on td "TCost Cabinets" at bounding box center [179, 65] width 206 height 9
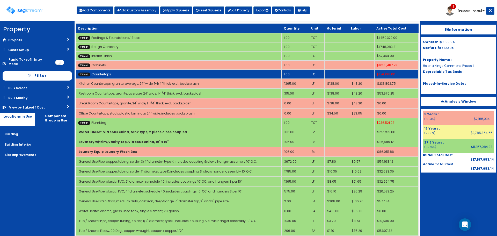
click at [164, 75] on td "TCost Countertops" at bounding box center [179, 74] width 206 height 9
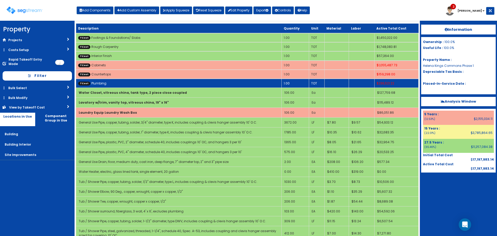
click at [167, 81] on td "TCost Plumbing" at bounding box center [179, 83] width 206 height 9
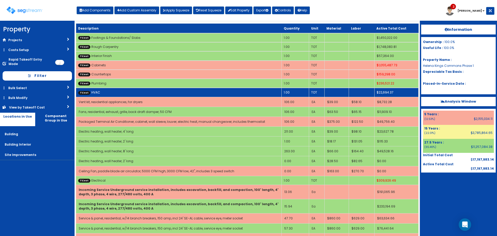
click at [166, 93] on td "TCost HVAC" at bounding box center [179, 92] width 206 height 9
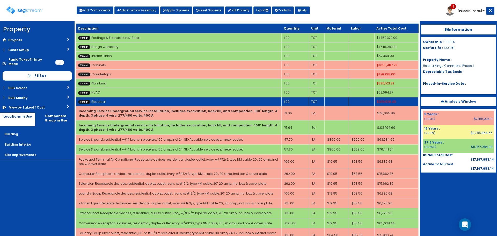
click at [166, 104] on td "TCost Electrical" at bounding box center [179, 101] width 206 height 9
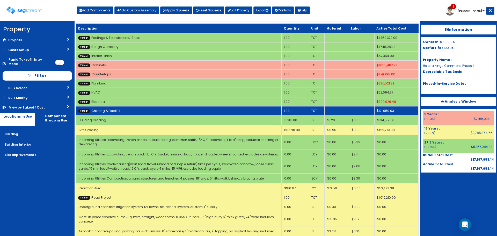
click at [166, 110] on td "TCost Grading & Backfill" at bounding box center [179, 110] width 206 height 9
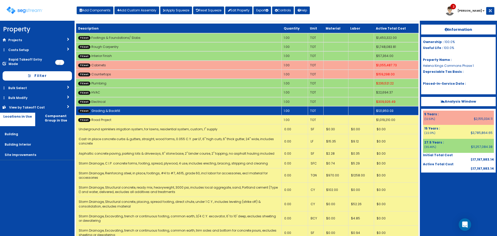
click at [166, 111] on td "TCost Grading & Backfill" at bounding box center [179, 110] width 206 height 9
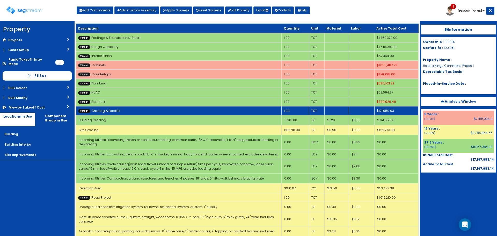
click at [170, 110] on td "TCost Grading & Backfill" at bounding box center [179, 110] width 206 height 9
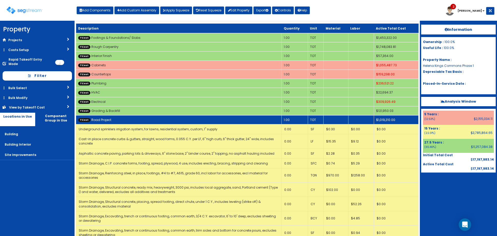
click at [170, 118] on td "TCost Road Project" at bounding box center [179, 119] width 206 height 9
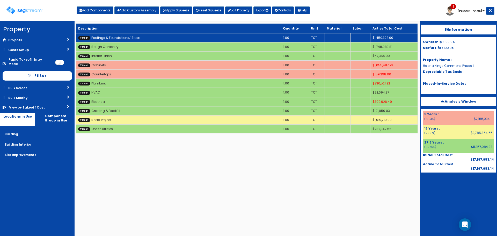
click at [148, 37] on td "TCost Footings & Foundations/ Slabs" at bounding box center [178, 37] width 205 height 9
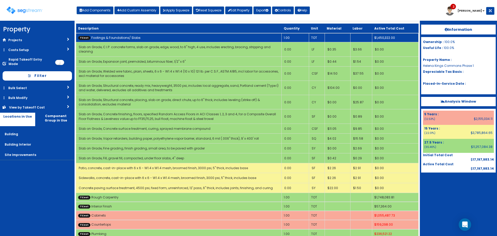
click at [148, 37] on td "TCost Footings & Foundations/ Slabs" at bounding box center [179, 37] width 206 height 9
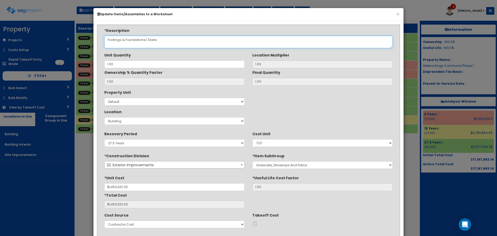
click at [145, 41] on textarea "Footings & Foundations/ Slabs" at bounding box center [248, 42] width 289 height 12
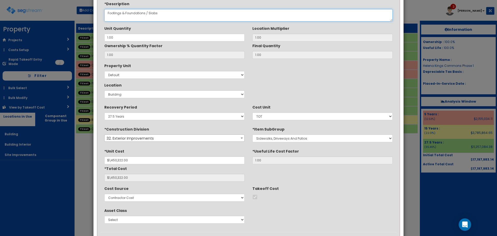
scroll to position [52, 0]
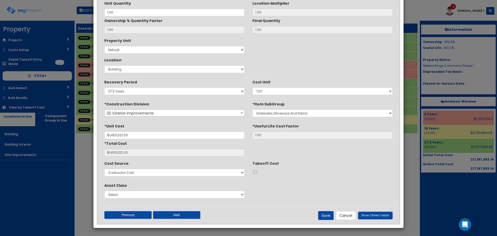
type textarea "Footings & Foundations / Slabs"
click at [328, 216] on button "Save" at bounding box center [326, 215] width 16 height 9
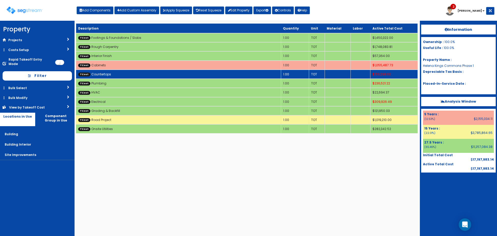
click at [167, 75] on td "TCost Countertops" at bounding box center [178, 74] width 205 height 9
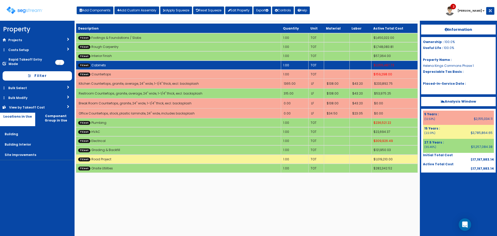
click at [232, 67] on td "TCost Cabinets" at bounding box center [178, 65] width 205 height 9
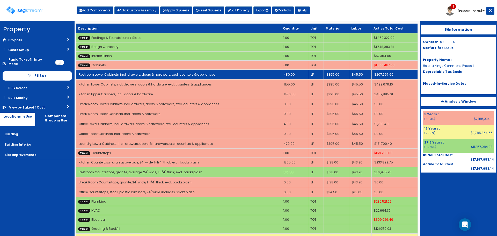
click at [297, 75] on td "480.00" at bounding box center [294, 74] width 27 height 10
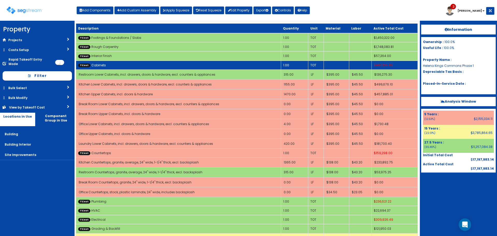
click at [204, 64] on td "TCost Cabinets" at bounding box center [178, 65] width 205 height 9
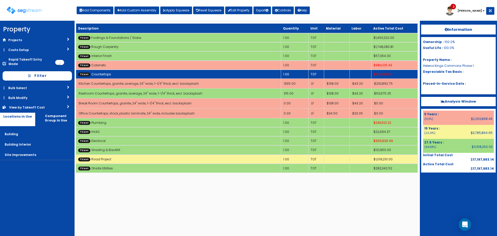
click at [205, 73] on td "TCost Countertops" at bounding box center [178, 74] width 205 height 9
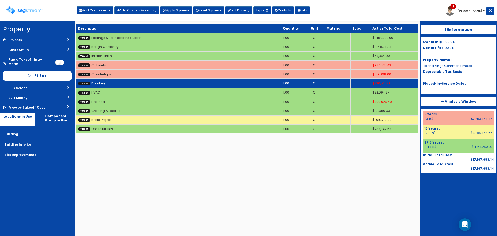
click at [205, 81] on td "TCost Plumbing" at bounding box center [178, 83] width 205 height 9
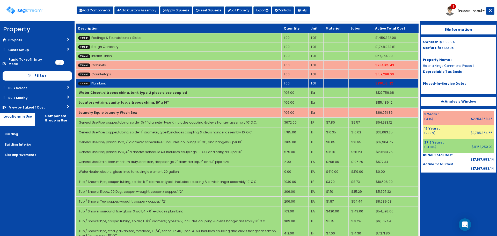
click at [205, 81] on td "TCost Plumbing" at bounding box center [179, 83] width 206 height 9
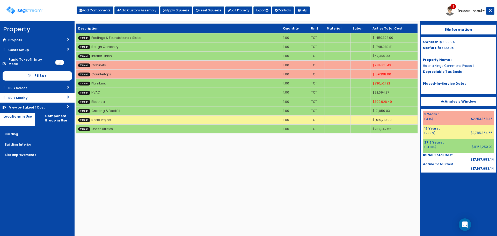
click at [26, 97] on link "Bulk Modify" at bounding box center [37, 98] width 75 height 10
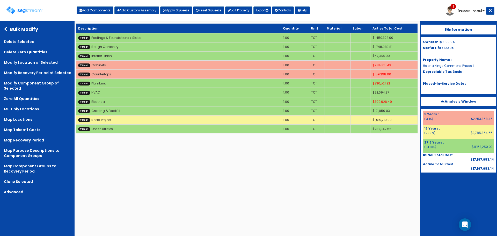
click at [9, 31] on icon at bounding box center [7, 29] width 6 height 5
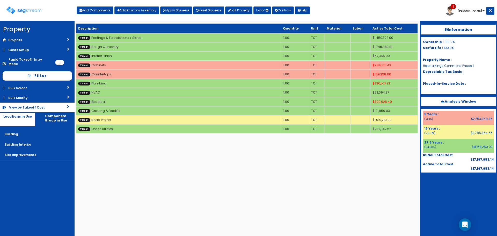
click at [34, 105] on div "View by Takeoff Cost" at bounding box center [30, 107] width 42 height 4
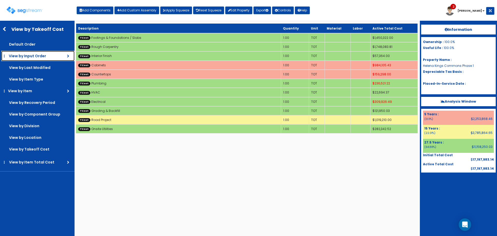
click at [32, 55] on span "View by Input Order" at bounding box center [27, 55] width 37 height 5
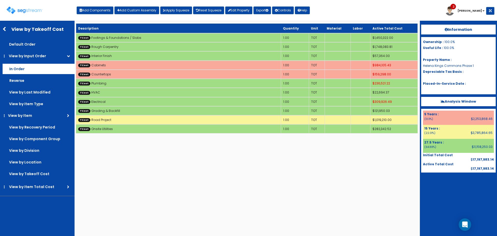
click at [34, 64] on label "In Order" at bounding box center [39, 69] width 72 height 10
click at [0, 0] on input "In Order" at bounding box center [0, 0] width 0 height 0
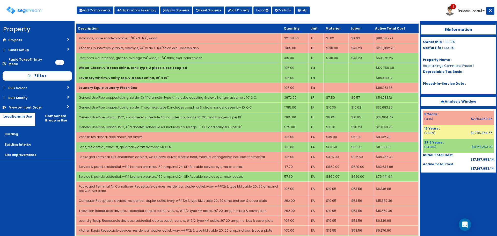
click at [339, 9] on div "Toggle navigation Add Components Add Custom Assembly Apply Squeeze Reset Squeez…" at bounding box center [249, 12] width 492 height 17
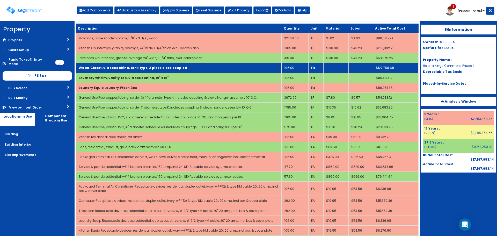
scroll to position [352, 0]
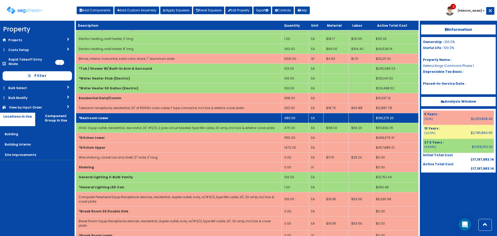
click at [235, 113] on td "*Restroom Lower" at bounding box center [179, 118] width 206 height 10
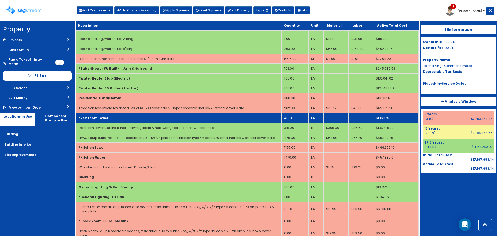
click at [291, 119] on td "480.00" at bounding box center [295, 118] width 27 height 10
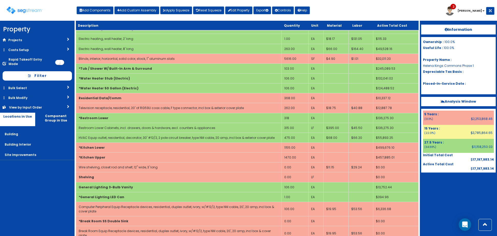
click at [253, 118] on td "*Restroom Lower" at bounding box center [179, 118] width 206 height 10
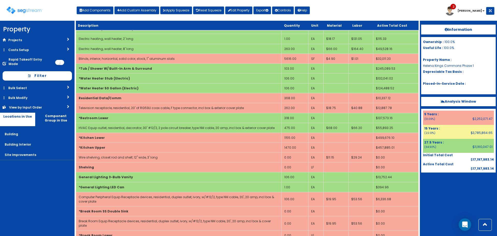
scroll to position [0, 0]
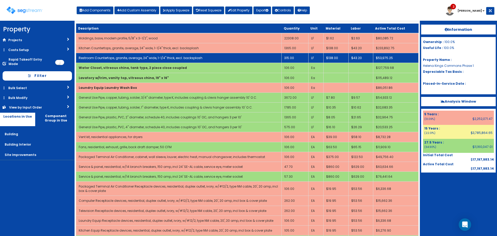
click at [293, 58] on td "315.00" at bounding box center [295, 58] width 27 height 10
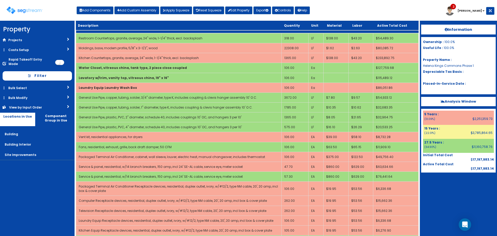
scroll to position [186, 0]
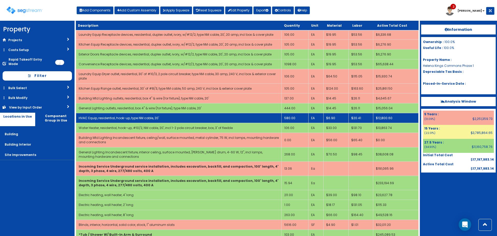
click at [296, 116] on td "580.00" at bounding box center [295, 118] width 27 height 10
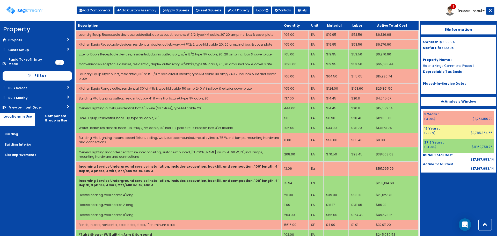
scroll to position [362, 0]
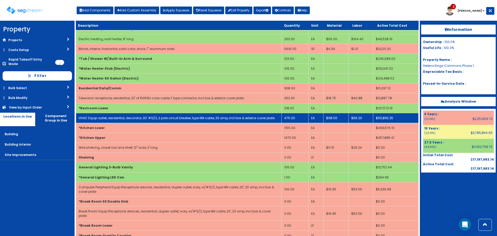
click at [286, 118] on td "475.00" at bounding box center [295, 118] width 27 height 10
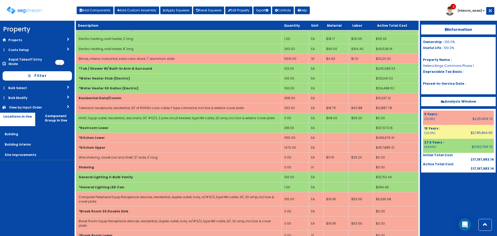
scroll to position [1350, 0]
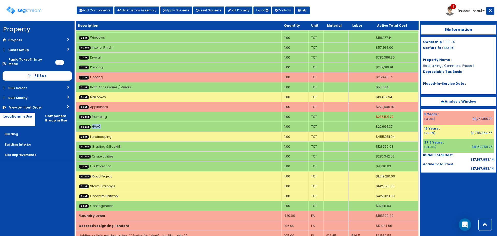
click at [363, 12] on div "Toggle navigation Add Components Add Custom Assembly Apply Squeeze Reset Squeez…" at bounding box center [249, 12] width 492 height 17
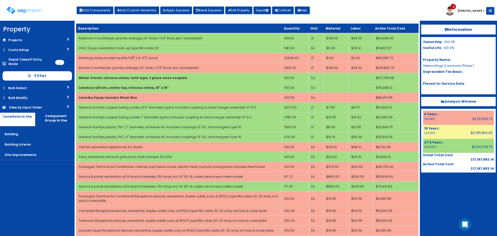
scroll to position [186, 0]
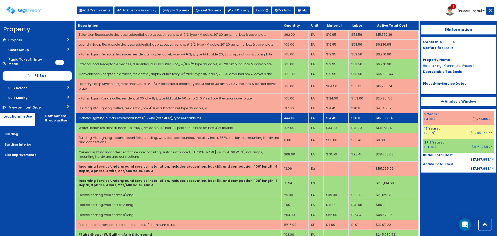
click at [293, 118] on td "444.00" at bounding box center [295, 118] width 27 height 10
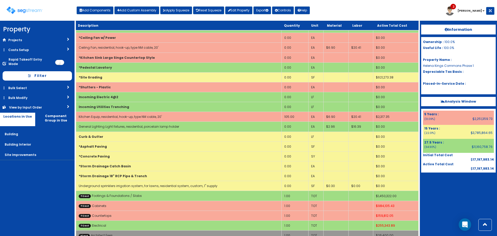
scroll to position [1370, 0]
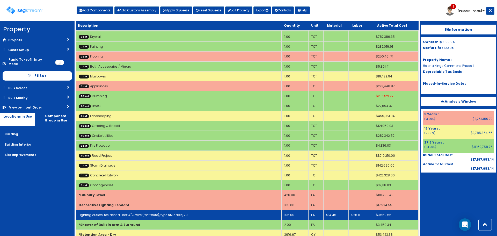
click at [121, 213] on link "Lighting outlets, residential, box 4" & wire (for fixture), type NM cable, 20'" at bounding box center [134, 215] width 110 height 4
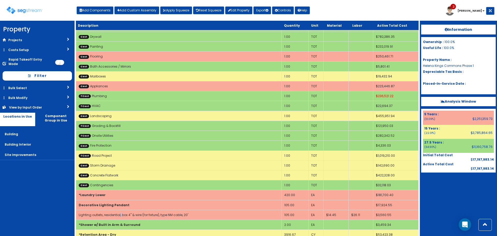
select select "5279565"
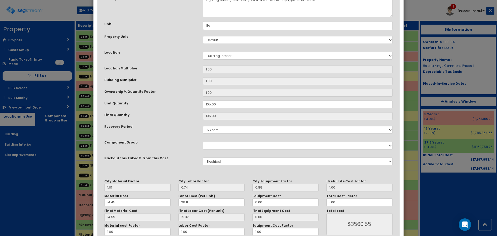
scroll to position [0, 0]
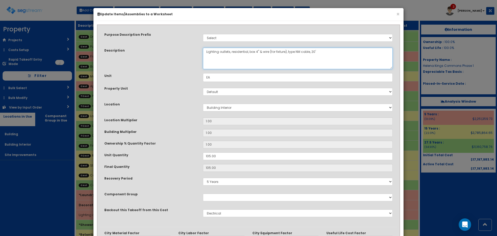
click at [206, 53] on textarea "Lighting outlets, residential, box 4" & wire (for fixture), type NM cable, 20'" at bounding box center [298, 58] width 190 height 21
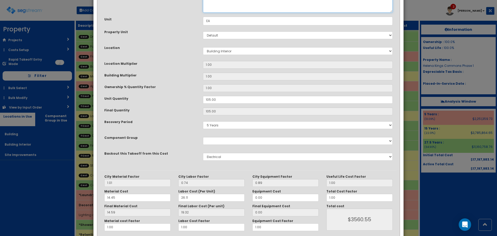
scroll to position [81, 0]
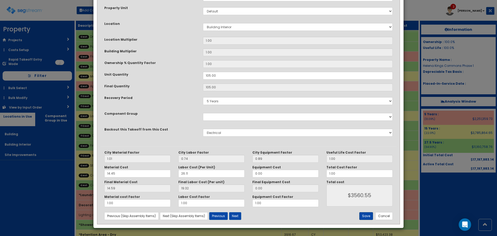
type textarea "Decorative Lighting outlets, residential, box 4" & wire (for fixture), type NM …"
click at [371, 216] on button "Save" at bounding box center [367, 216] width 14 height 8
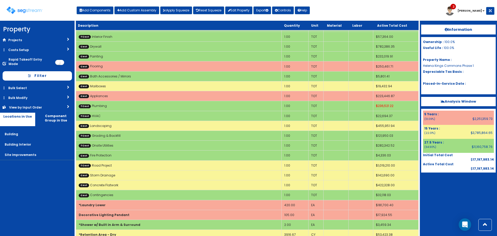
scroll to position [895, 0]
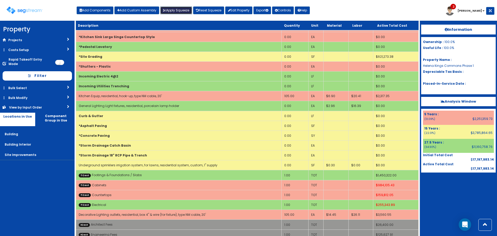
click at [179, 8] on button "Apply Squeeze" at bounding box center [176, 10] width 32 height 8
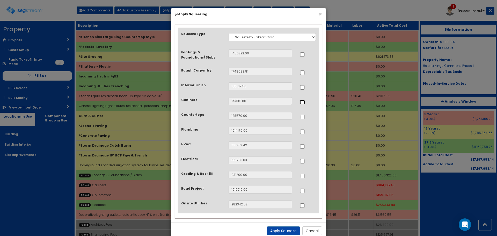
click at [301, 102] on input "..." at bounding box center [302, 102] width 5 height 4
checkbox input "true"
click at [302, 116] on input "..." at bounding box center [302, 117] width 5 height 4
checkbox input "true"
click at [303, 130] on input "..." at bounding box center [302, 132] width 5 height 4
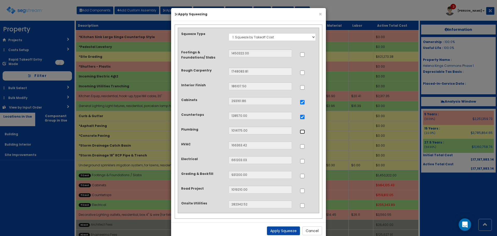
checkbox input "true"
click at [303, 146] on input "..." at bounding box center [302, 146] width 5 height 4
checkbox input "true"
click at [302, 162] on input "..." at bounding box center [302, 161] width 5 height 4
checkbox input "true"
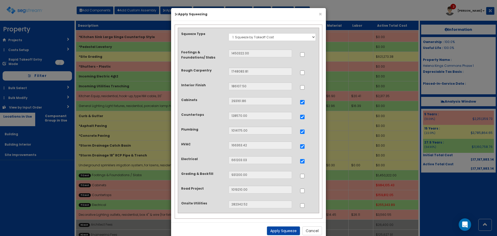
click at [300, 174] on div at bounding box center [308, 175] width 24 height 8
click at [303, 176] on input "..." at bounding box center [302, 176] width 5 height 4
checkbox input "true"
click at [292, 230] on button "Apply Squeeze" at bounding box center [283, 230] width 33 height 9
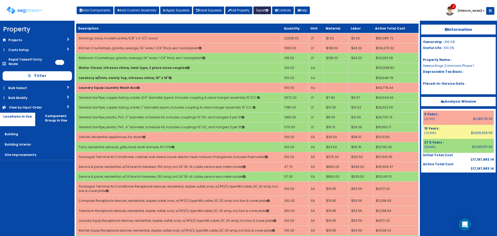
click at [268, 10] on icon "button" at bounding box center [267, 10] width 3 height 3
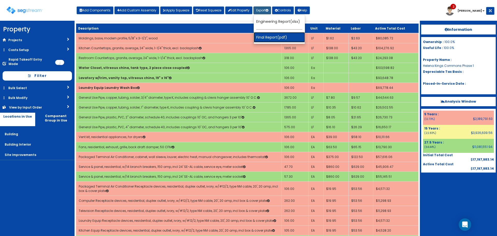
click at [270, 37] on link "Final Report(pdf)" at bounding box center [279, 37] width 51 height 10
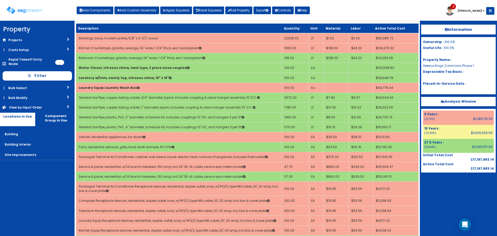
click at [464, 193] on div at bounding box center [458, 186] width 75 height 26
click at [24, 8] on img at bounding box center [24, 10] width 36 height 8
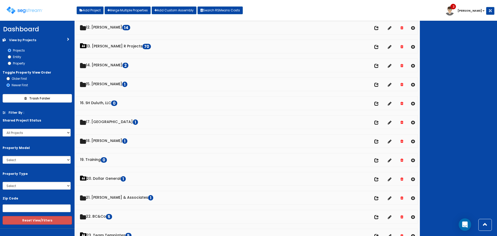
scroll to position [311, 0]
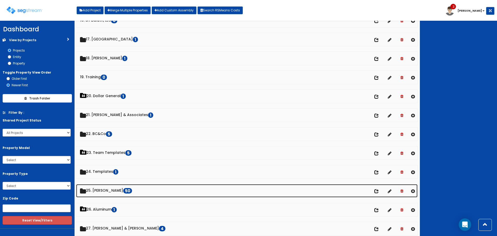
click at [109, 190] on link "25. [PERSON_NAME] 50" at bounding box center [247, 190] width 342 height 13
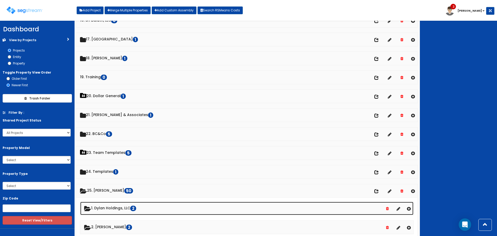
click at [110, 206] on link "1. Dylan Holdings, LLC 2" at bounding box center [246, 208] width 333 height 13
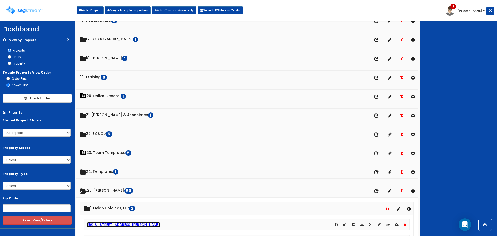
click at [116, 224] on link "1150 & [STREET_ADDRESS][PERSON_NAME]" at bounding box center [123, 224] width 73 height 5
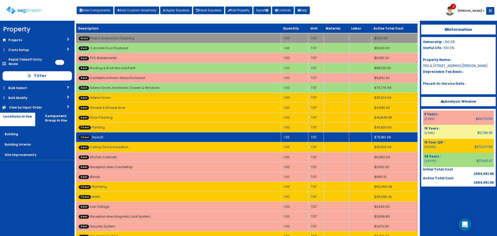
scroll to position [50, 0]
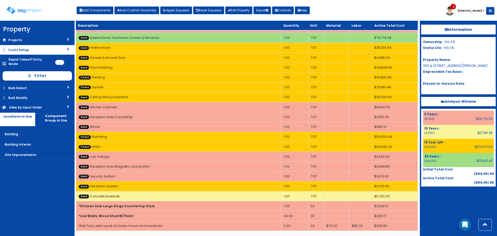
click at [48, 49] on link "Costs Setup" at bounding box center [37, 50] width 75 height 10
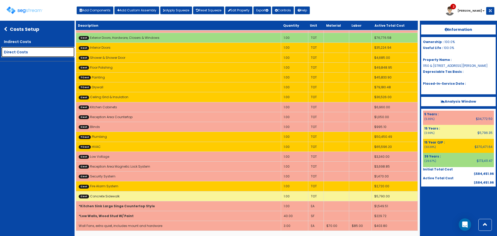
click at [39, 51] on link "Direct Costs" at bounding box center [37, 52] width 73 height 10
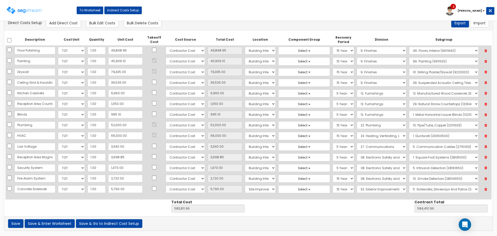
scroll to position [75, 0]
click at [62, 22] on button "Add Direct Cost" at bounding box center [63, 23] width 35 height 9
select select "10"
select select "6"
select select "27"
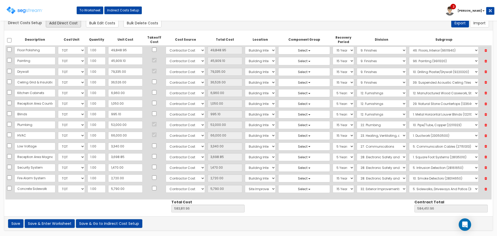
select select "15Y"
select select "32"
select select "32061010"
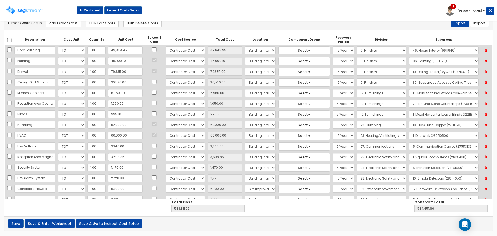
scroll to position [86, 0]
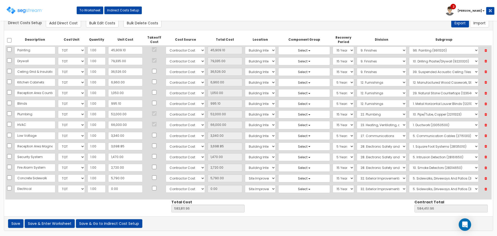
type input "Electrical"
type input "5"
type input "583,816.96"
type input "584,456.96"
type input "5.00"
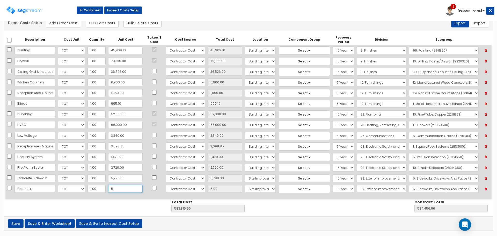
type input "53"
type input "583,864.96"
type input "584,504.96"
type input "53.00"
type input "530"
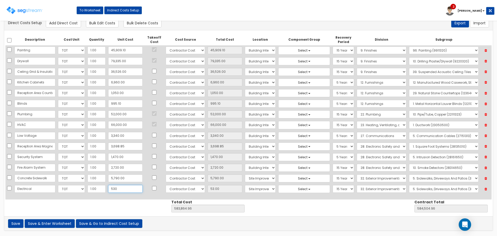
type input "584,341.96"
type input "584,981.96"
type input "530.00"
type input "5300"
type input "589,111.96"
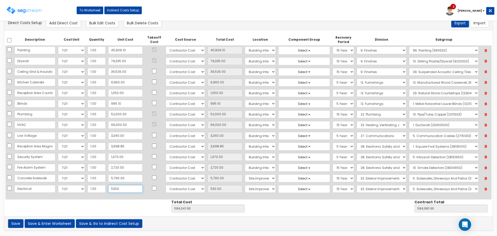
type input "589,751.96"
type input "5,300"
type input "5,300.00"
type input "5,3000"
type input "636,811.96"
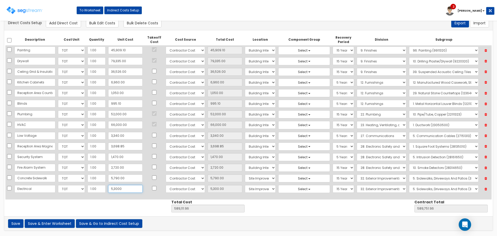
type input "637,451.96"
type input "53,000"
type input "53,000.00"
type input "53,000"
click at [152, 189] on input "checkbox" at bounding box center [154, 188] width 5 height 4
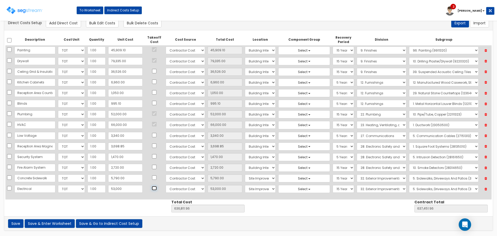
checkbox input "true"
click at [254, 187] on select "Select Building Building Interior Site Improvements Add Additional Location" at bounding box center [260, 189] width 31 height 8
select select "7"
click at [245, 185] on select "Select Building Building Interior Site Improvements Add Additional Location" at bounding box center [260, 189] width 31 height 8
click at [335, 189] on select "Select 5 Years 7 Years 9 Years 10 Years 15 Years 15 Year QLI 15 Year QRP 15 Yea…" at bounding box center [343, 189] width 21 height 8
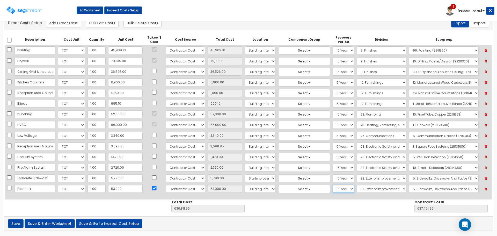
select select "15Y_1"
click at [333, 185] on select "Select 5 Years 7 Years 9 Years 10 Years 15 Years 15 Year QLI 15 Year QRP 15 Yea…" at bounding box center [343, 189] width 21 height 8
click at [373, 189] on select "Select 1. General Requirements 2. Existing Conditions 3. Concrete 4. Masonry 5.…" at bounding box center [382, 189] width 50 height 8
select select "26"
click at [357, 185] on select "Select 1. General Requirements 2. Existing Conditions 3. Concrete 4. Masonry 5.…" at bounding box center [382, 189] width 50 height 8
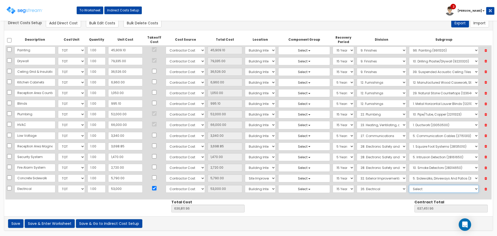
click at [414, 190] on select "Select 1. Electrical Demolition (26050510) 2. Medium-Voltage, Single Cable (260…" at bounding box center [444, 189] width 70 height 8
select select "26051990"
click at [409, 185] on select "Select 1. Electrical Demolition (26050510) 2. Medium-Voltage, Single Cable (260…" at bounding box center [444, 189] width 70 height 8
click at [59, 222] on button "Save & Enter Worksheet" at bounding box center [50, 223] width 50 height 9
